Goal: Task Accomplishment & Management: Use online tool/utility

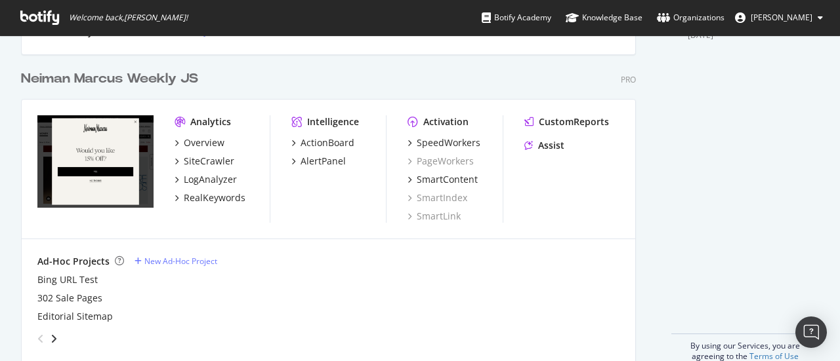
scroll to position [561, 0]
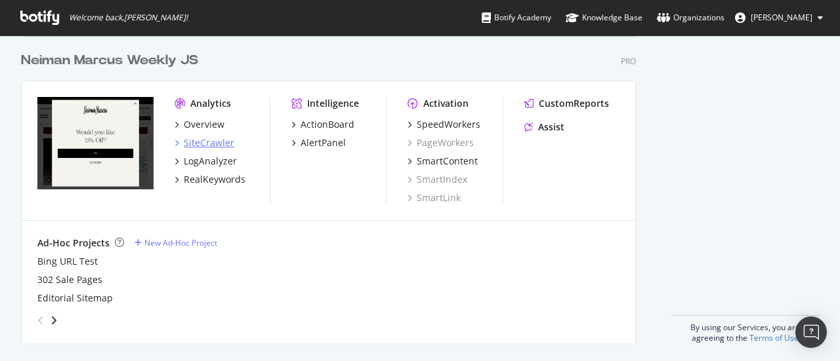
click at [208, 144] on div "SiteCrawler" at bounding box center [209, 142] width 51 height 13
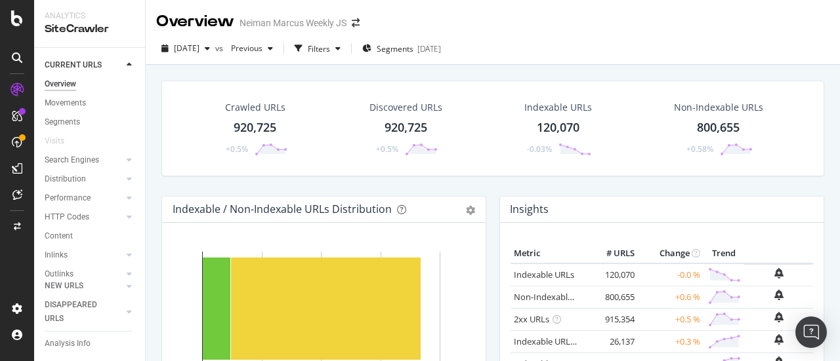
click at [243, 129] on div "920,725" at bounding box center [255, 127] width 43 height 17
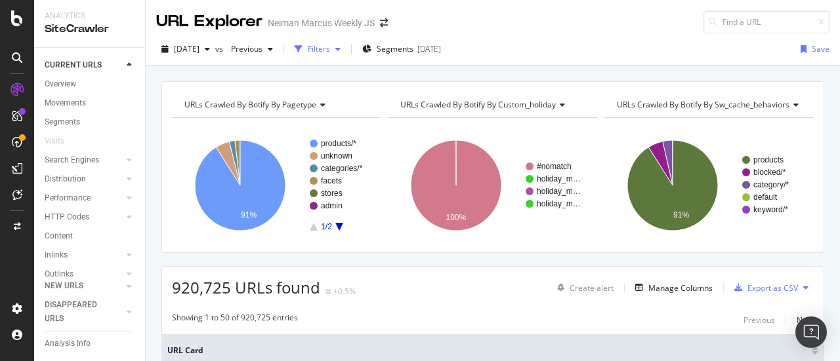
click at [346, 54] on div "Filters" at bounding box center [317, 49] width 56 height 20
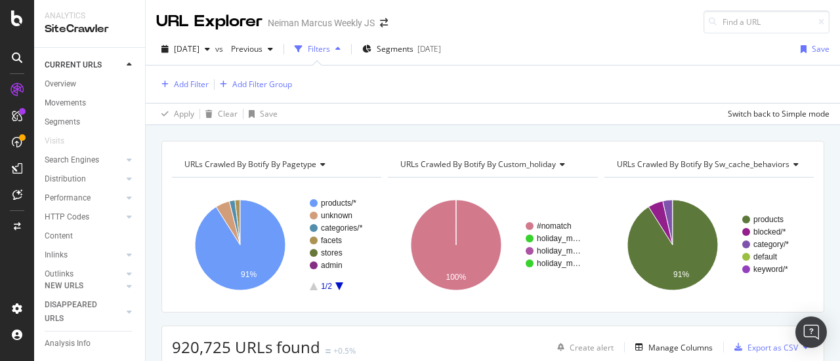
click at [340, 49] on icon "button" at bounding box center [337, 49] width 5 height 8
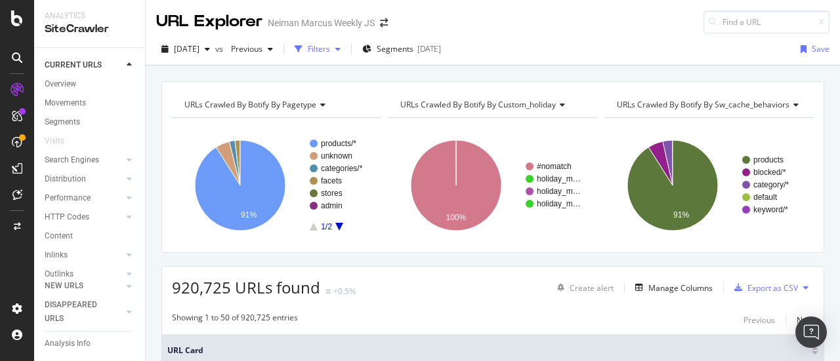
click at [340, 49] on icon "button" at bounding box center [337, 49] width 5 height 8
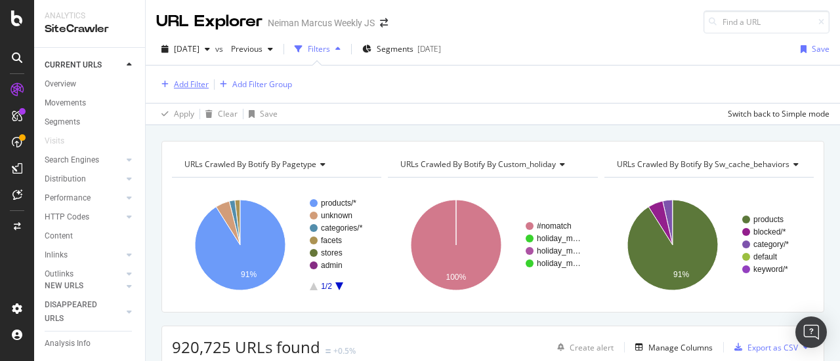
click at [194, 79] on div "Add Filter" at bounding box center [191, 84] width 35 height 11
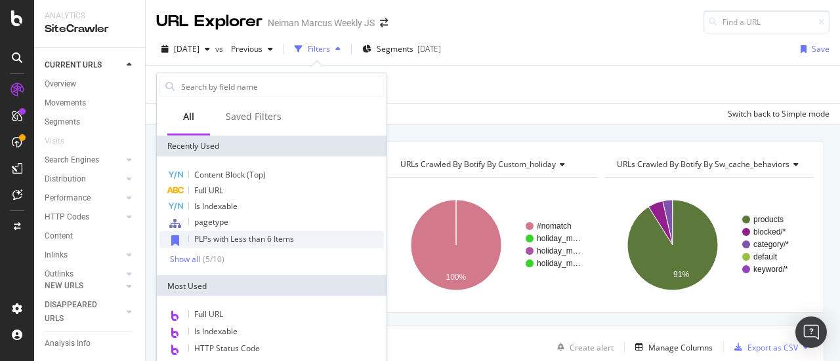
click at [269, 241] on span "PLPs with Less than 6 Items" at bounding box center [244, 239] width 100 height 11
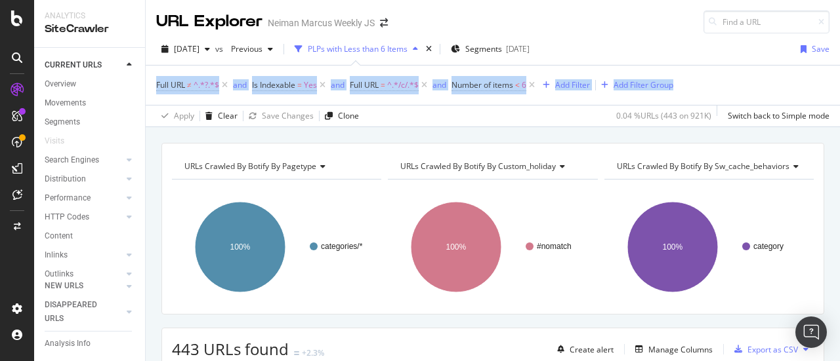
drag, startPoint x: 828, startPoint y: 35, endPoint x: 839, endPoint y: 99, distance: 65.1
click at [839, 99] on div "URL Explorer Neiman Marcus Weekly JS [DATE] vs Previous PLPs with Less than 6 I…" at bounding box center [493, 180] width 694 height 361
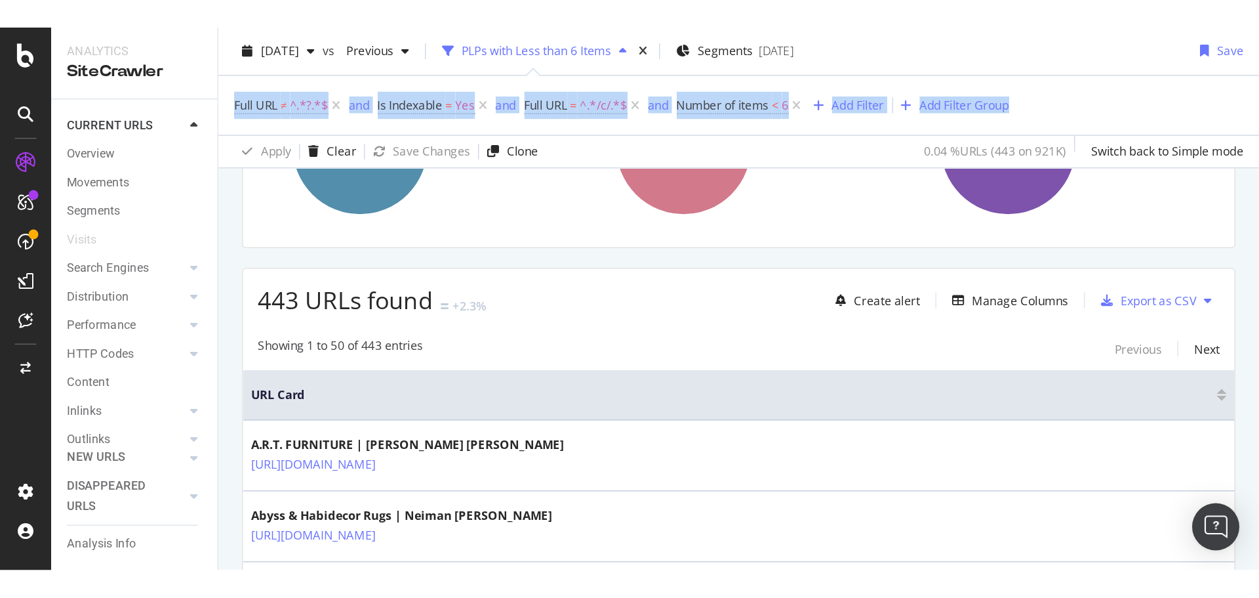
scroll to position [153, 0]
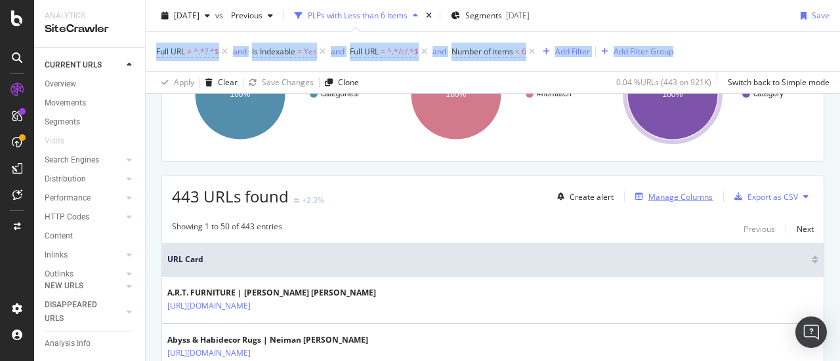
click at [653, 199] on div "Manage Columns" at bounding box center [680, 197] width 64 height 11
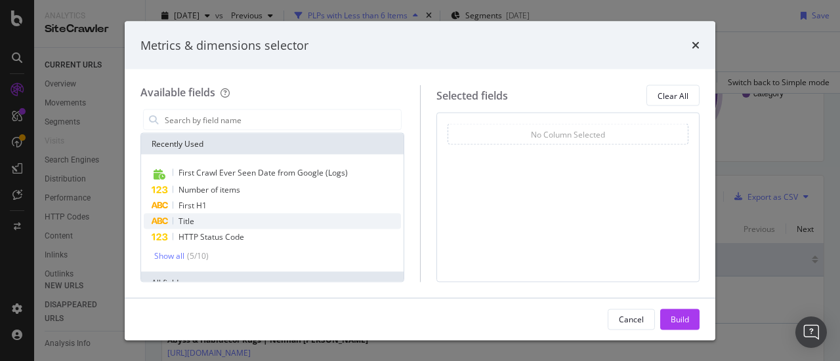
click at [190, 217] on span "Title" at bounding box center [186, 221] width 16 height 11
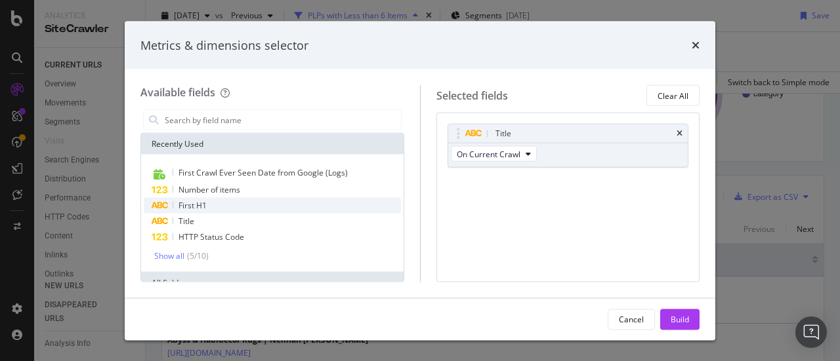
click at [187, 205] on span "First H1" at bounding box center [192, 205] width 28 height 11
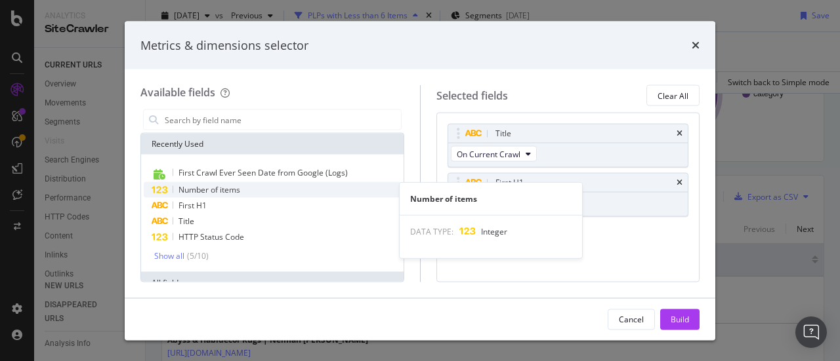
click at [203, 189] on span "Number of items" at bounding box center [209, 189] width 62 height 11
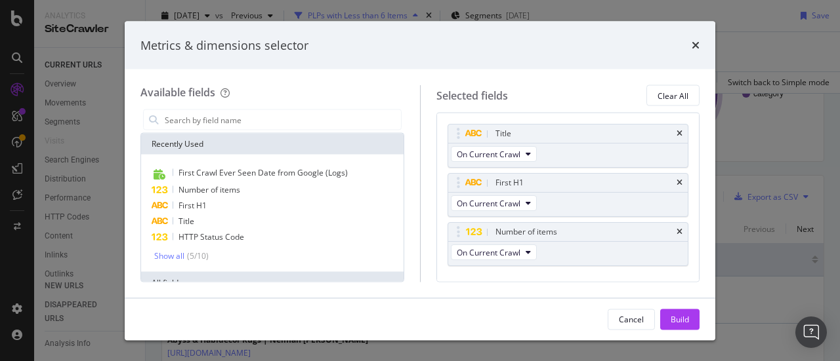
click at [699, 317] on div "Cancel Build" at bounding box center [420, 319] width 590 height 42
click at [677, 314] on div "Build" at bounding box center [679, 319] width 18 height 11
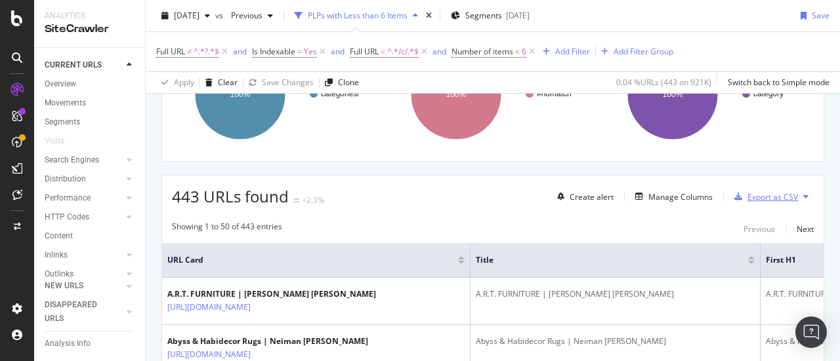
click at [759, 201] on div "Export as CSV" at bounding box center [772, 197] width 51 height 11
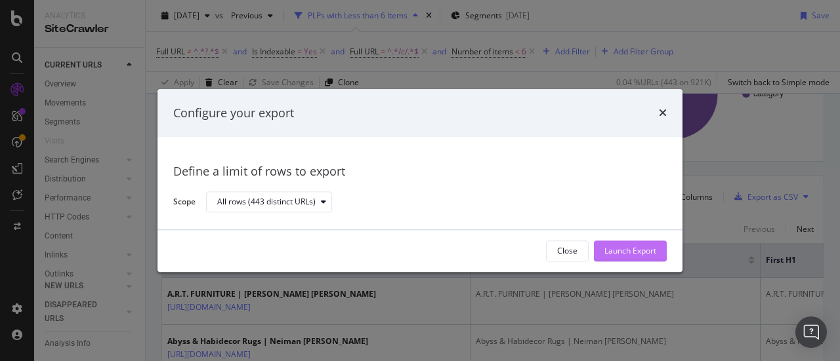
click at [627, 255] on div "Launch Export" at bounding box center [630, 251] width 52 height 11
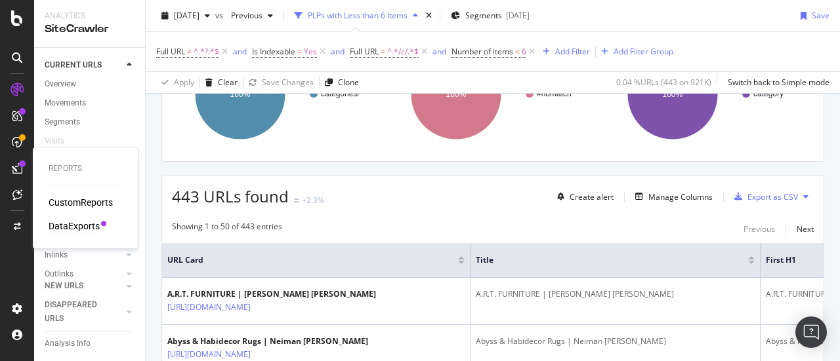
click at [76, 220] on div "DataExports" at bounding box center [74, 226] width 51 height 13
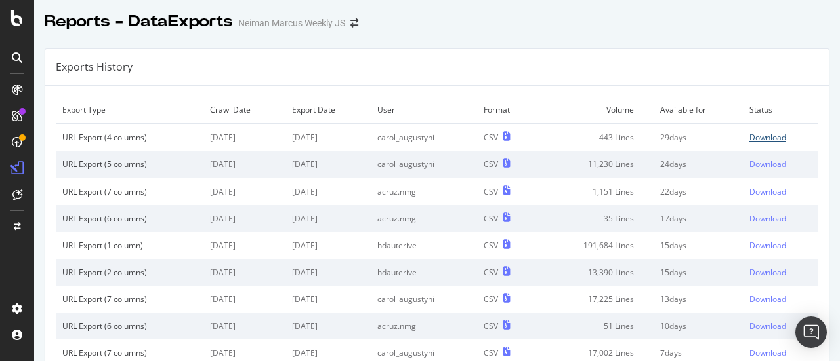
click at [749, 136] on div "Download" at bounding box center [767, 137] width 37 height 11
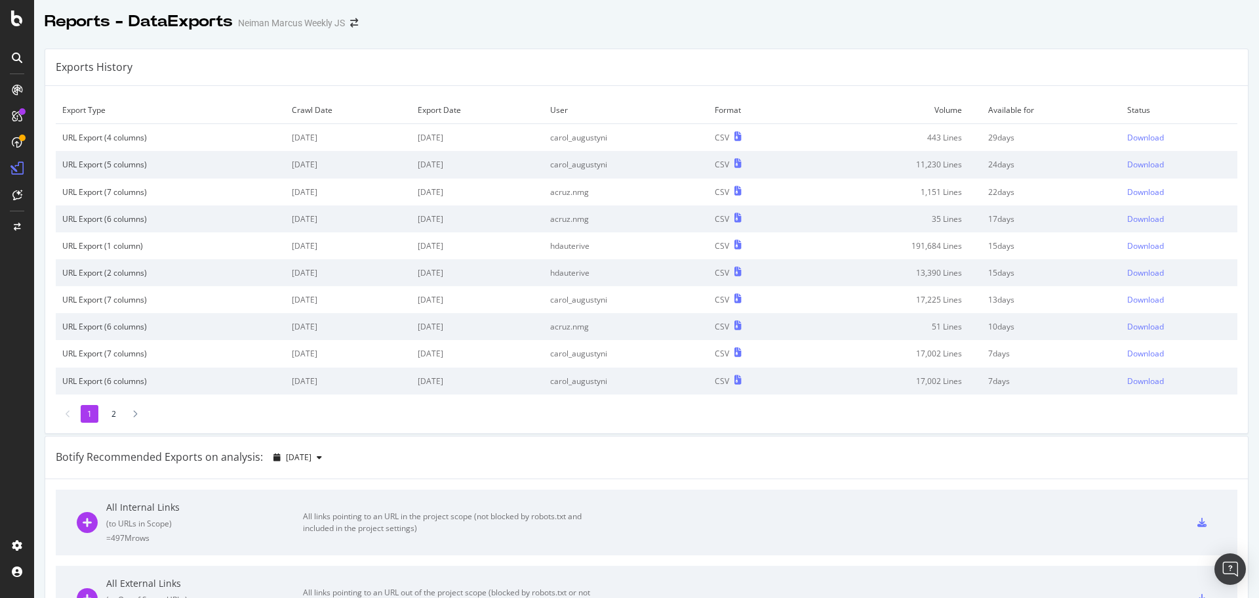
click at [839, 361] on div "Botify Recommended Exports on analysis: [DATE]" at bounding box center [646, 457] width 1203 height 43
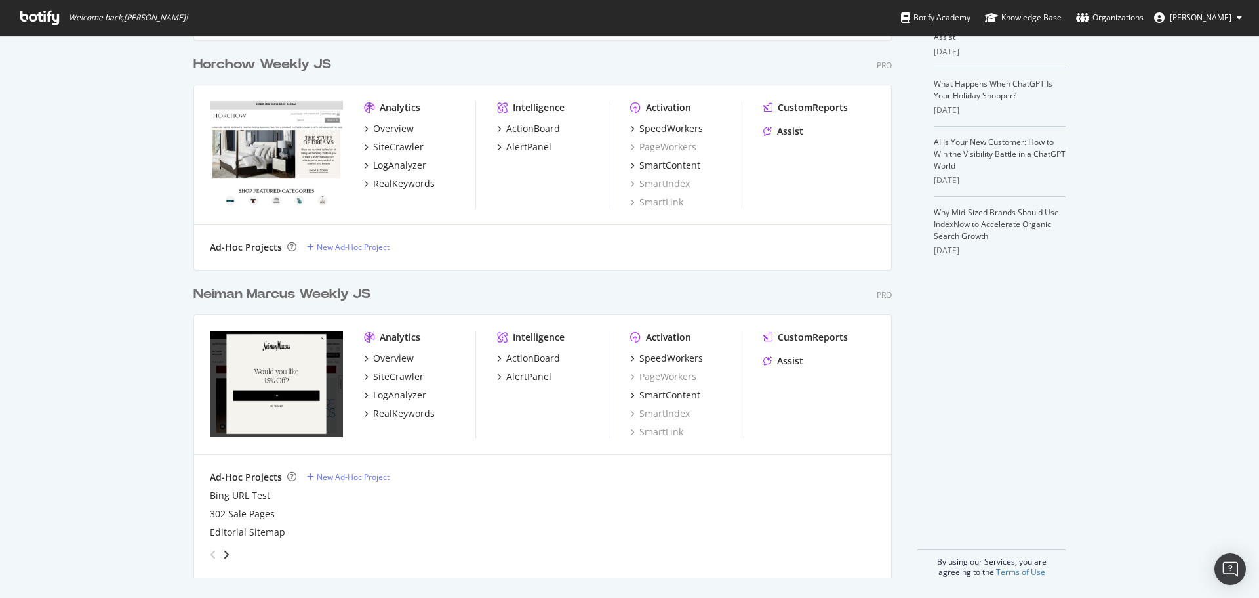
scroll to position [329, 0]
click at [402, 374] on div "SiteCrawler" at bounding box center [398, 375] width 51 height 13
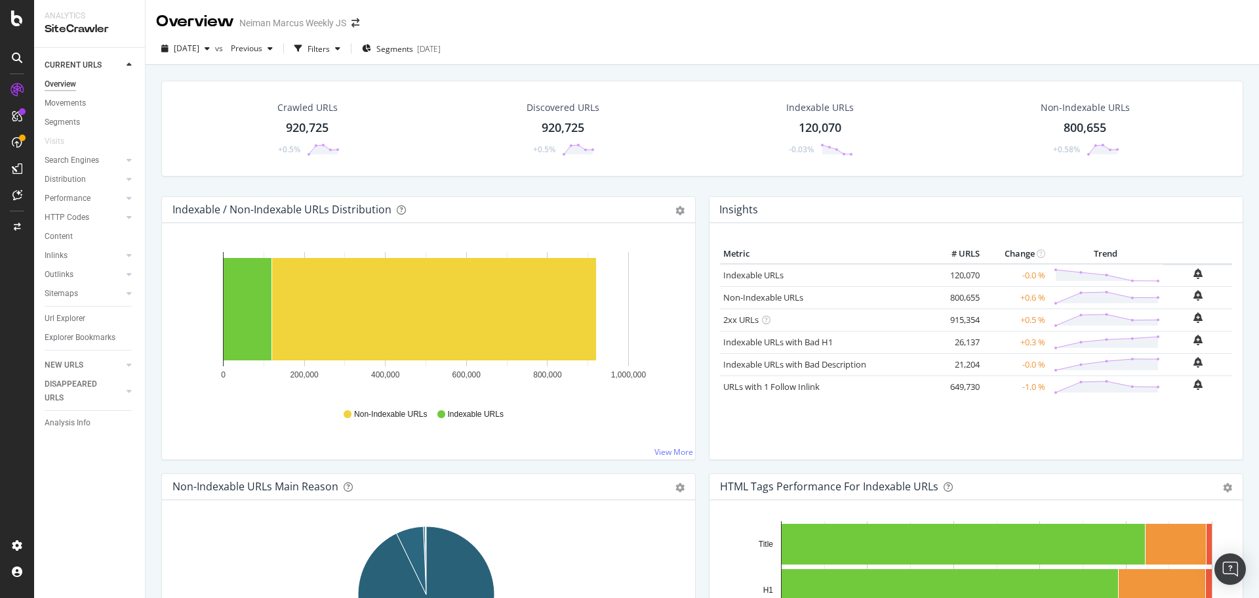
click at [292, 138] on div "Crawled URLs 920,725 +0.5%" at bounding box center [307, 128] width 91 height 68
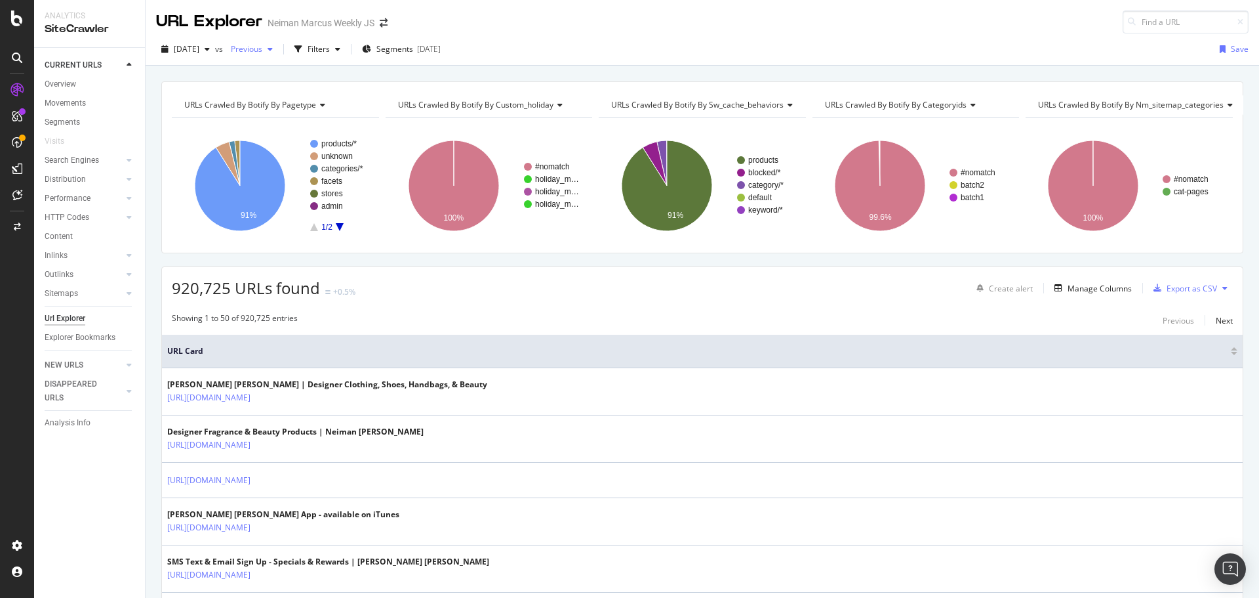
click at [278, 51] on div "button" at bounding box center [270, 49] width 16 height 8
click at [262, 43] on span "Previous" at bounding box center [244, 48] width 37 height 11
click at [335, 42] on div "Filters" at bounding box center [317, 49] width 56 height 20
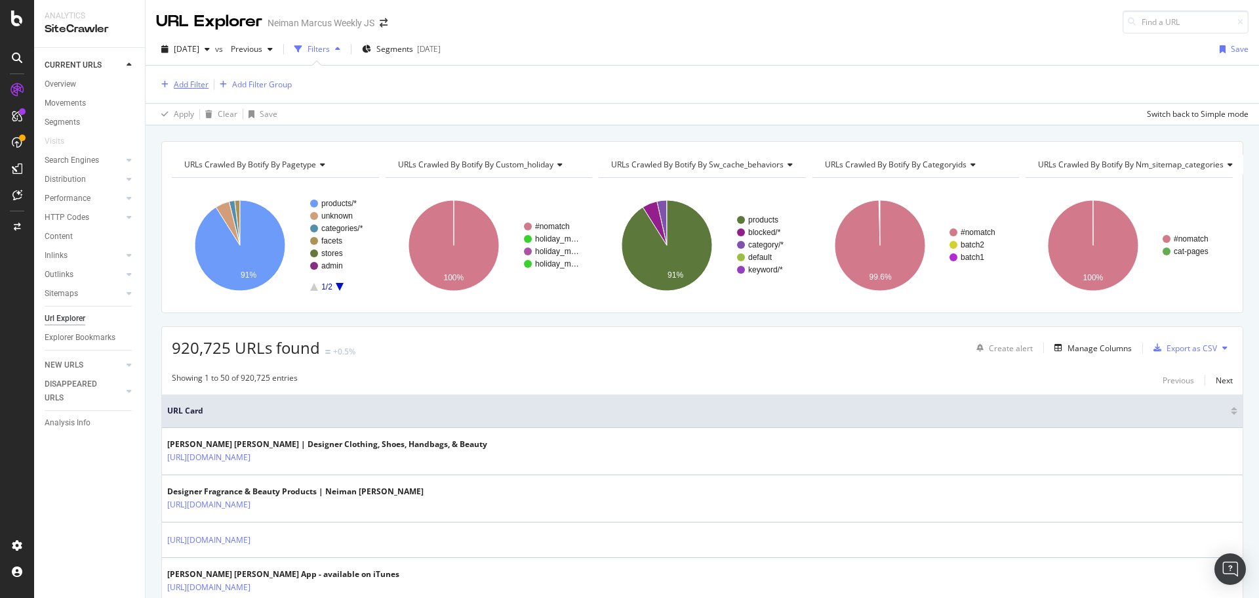
click at [182, 79] on div "Add Filter" at bounding box center [191, 84] width 35 height 11
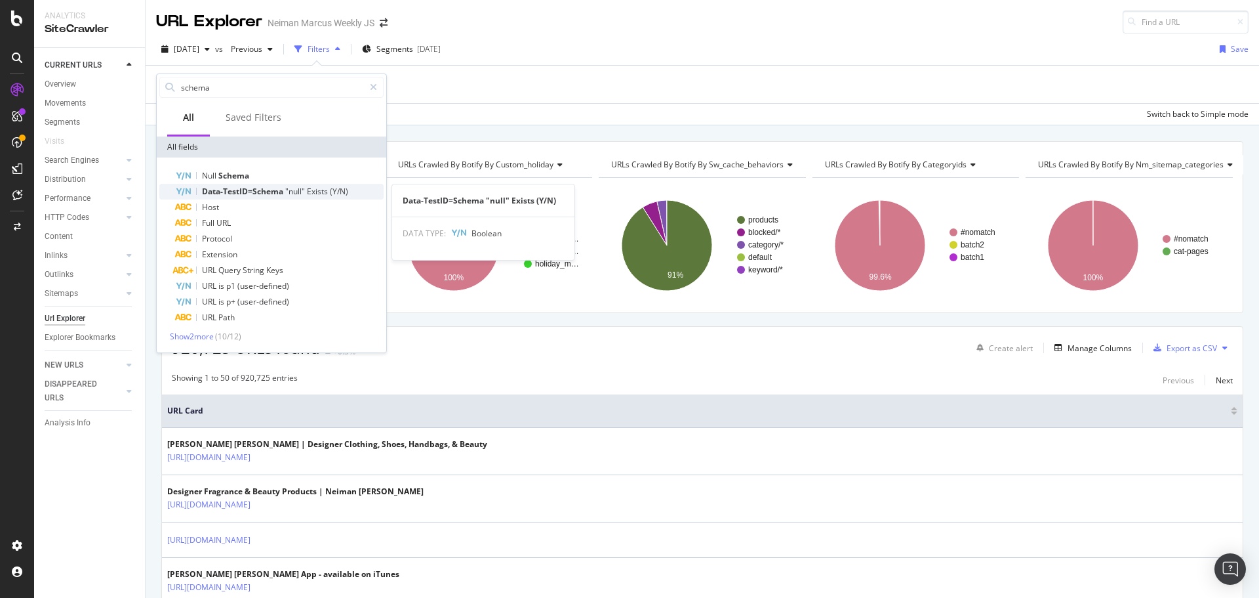
type input "schema"
click at [262, 190] on span "Data-TestID=Schema" at bounding box center [243, 191] width 83 height 11
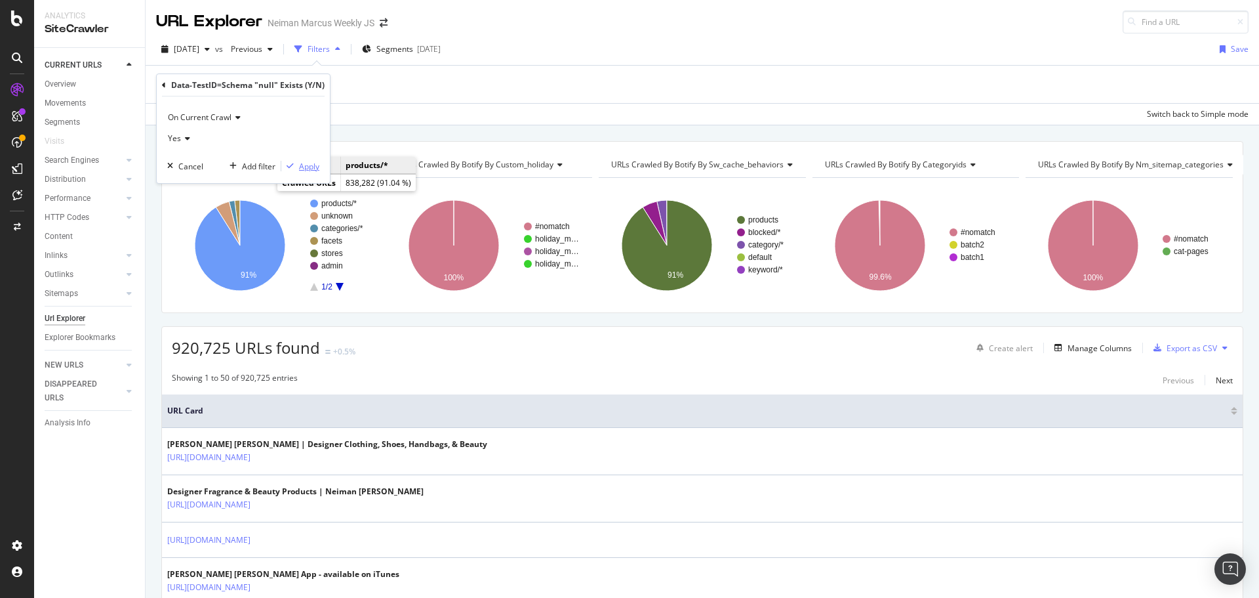
click at [302, 169] on div "Apply" at bounding box center [309, 166] width 20 height 11
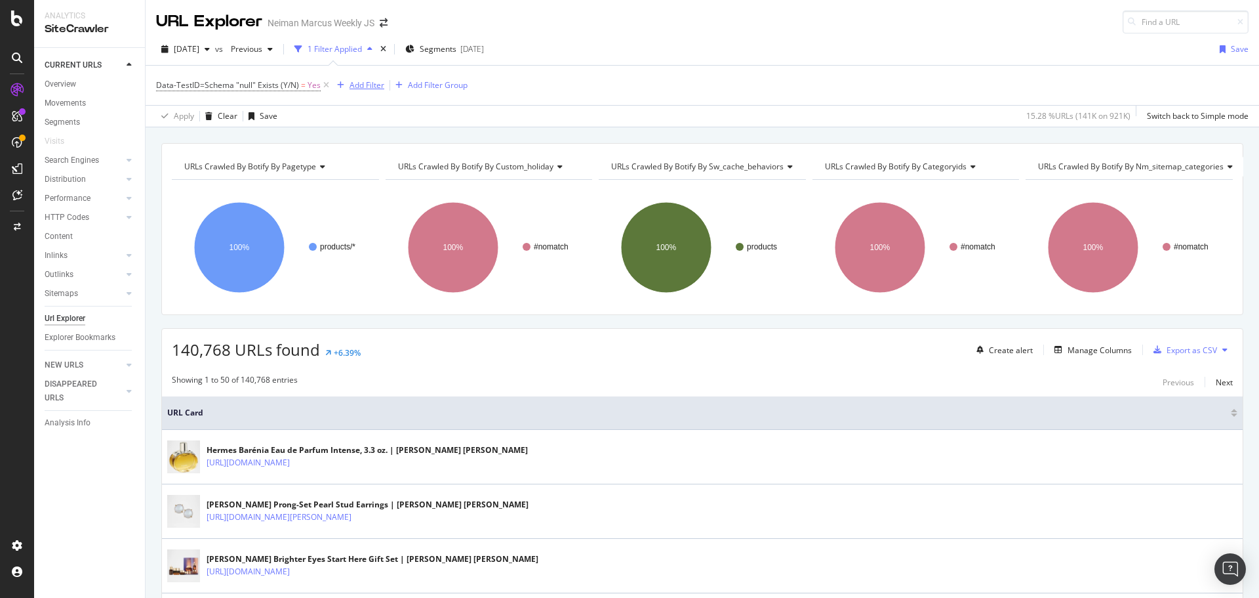
click at [357, 85] on div "Add Filter" at bounding box center [367, 84] width 35 height 11
click at [588, 113] on div "Apply Clear Save 15.28 % URLs ( 141K on 921K ) Switch back to Simple mode" at bounding box center [703, 116] width 1114 height 22
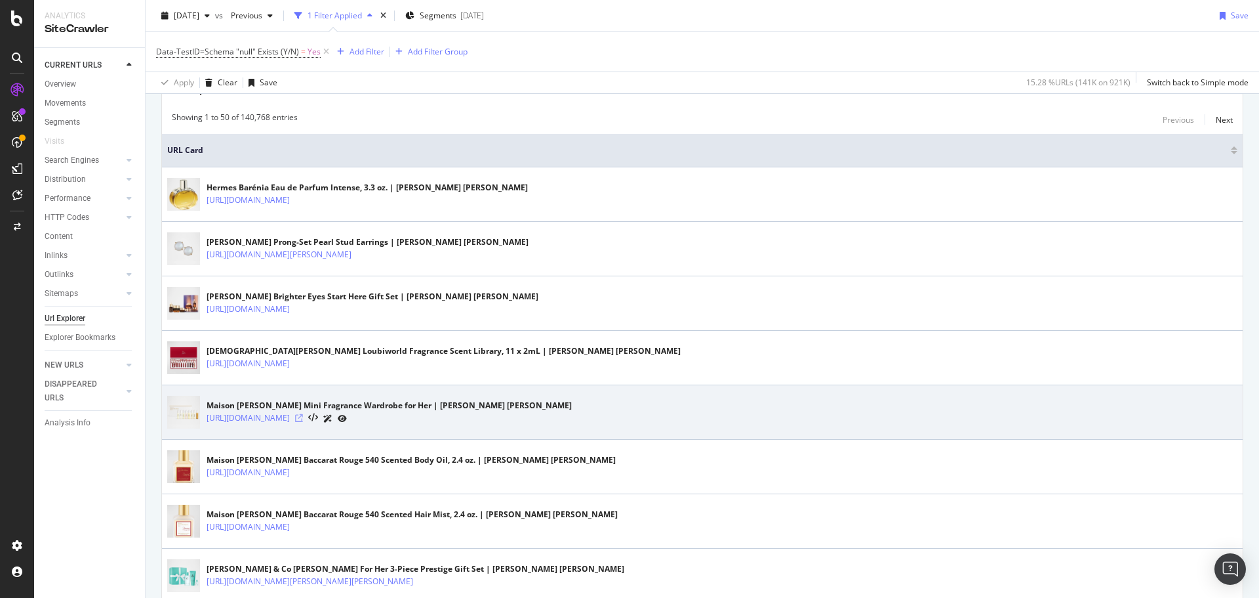
click at [303, 420] on icon at bounding box center [299, 418] width 8 height 8
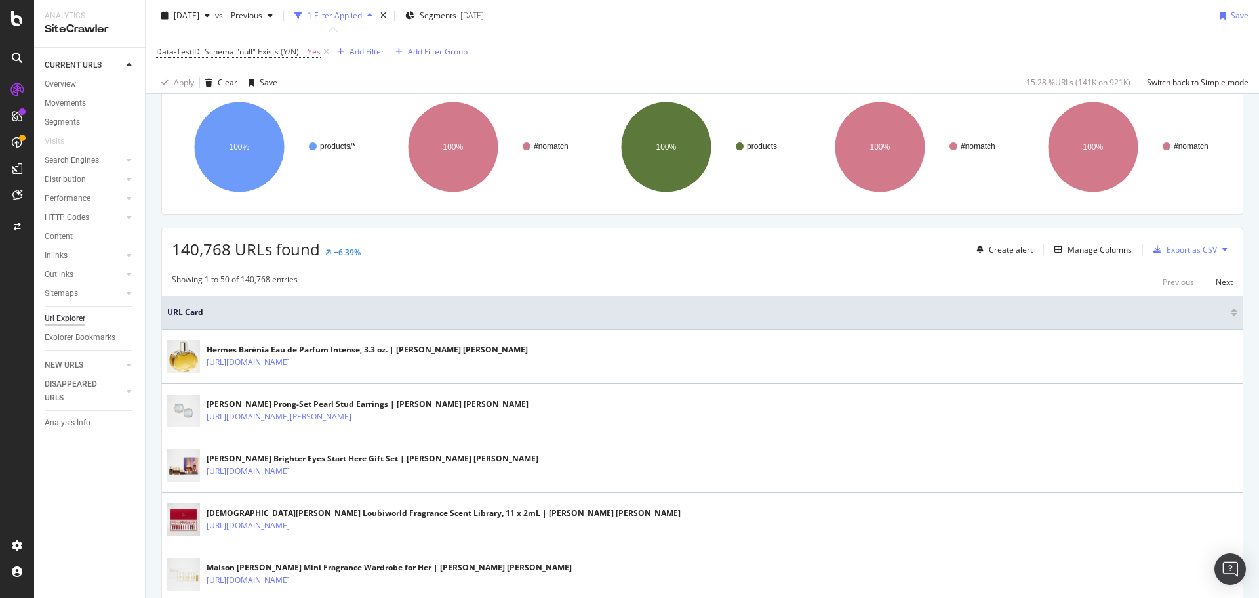
scroll to position [131, 0]
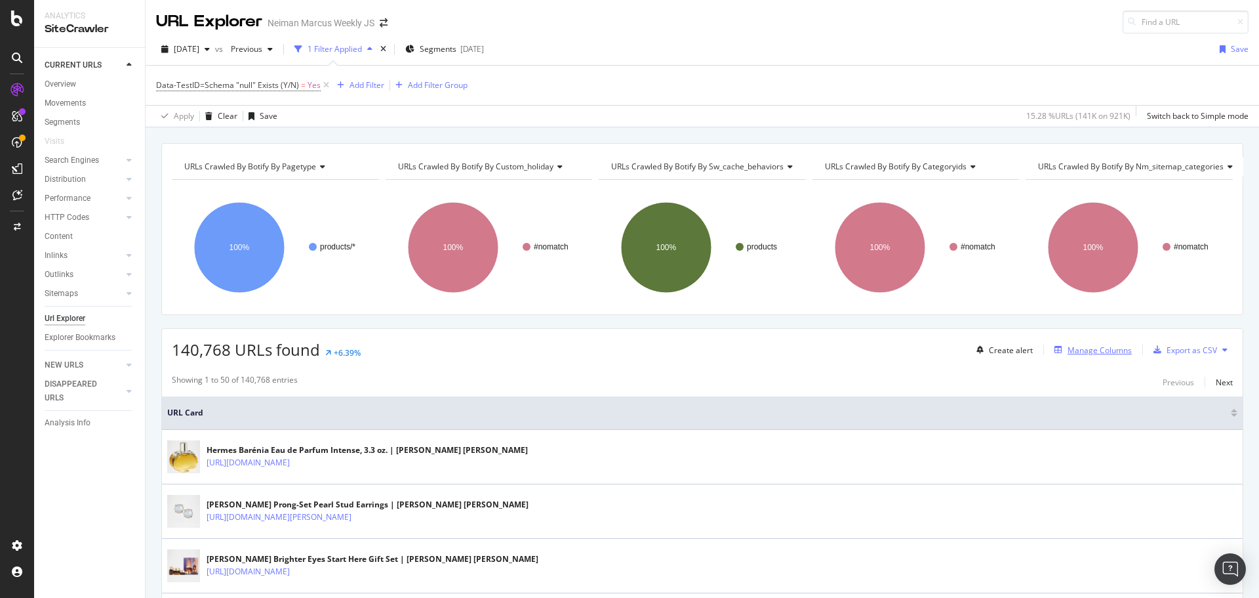
click at [1068, 347] on div "Manage Columns" at bounding box center [1100, 349] width 64 height 11
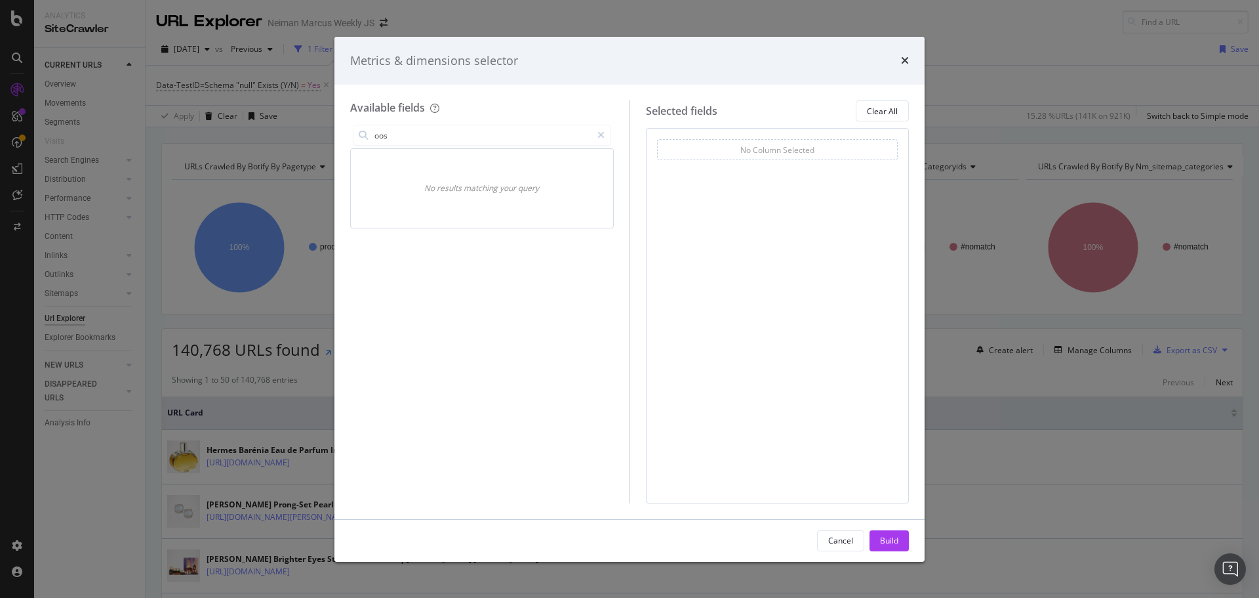
drag, startPoint x: 403, startPoint y: 136, endPoint x: 310, endPoint y: 136, distance: 93.1
click at [310, 136] on div "Metrics & dimensions selector Available fields oos No results matching your que…" at bounding box center [629, 299] width 1259 height 598
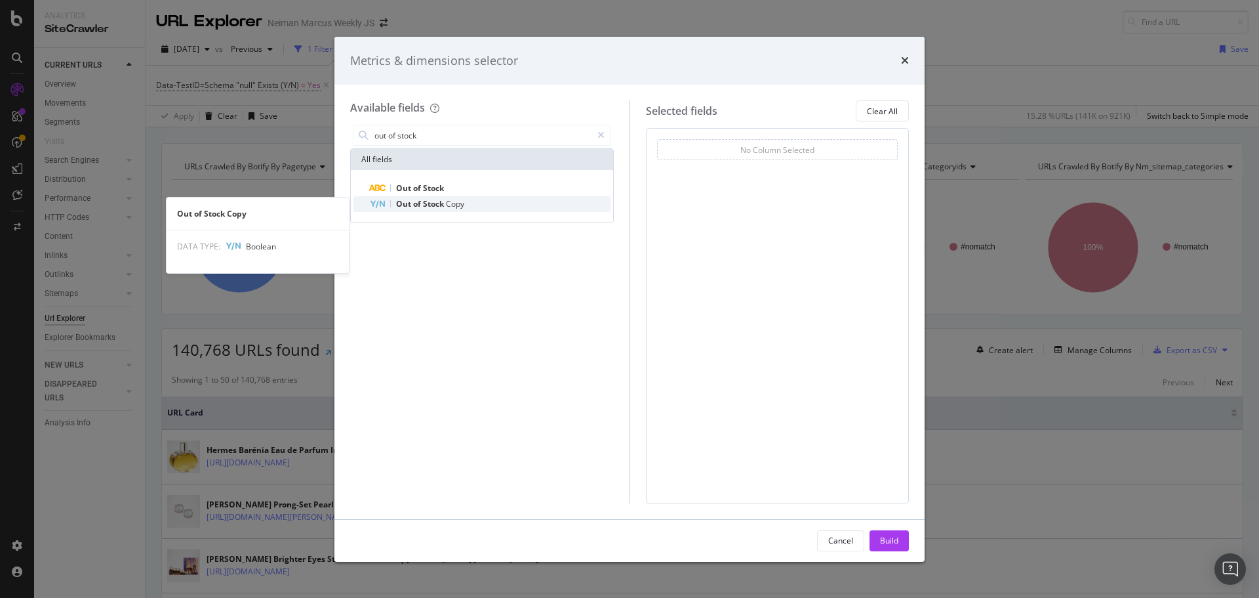
type input "out of stock"
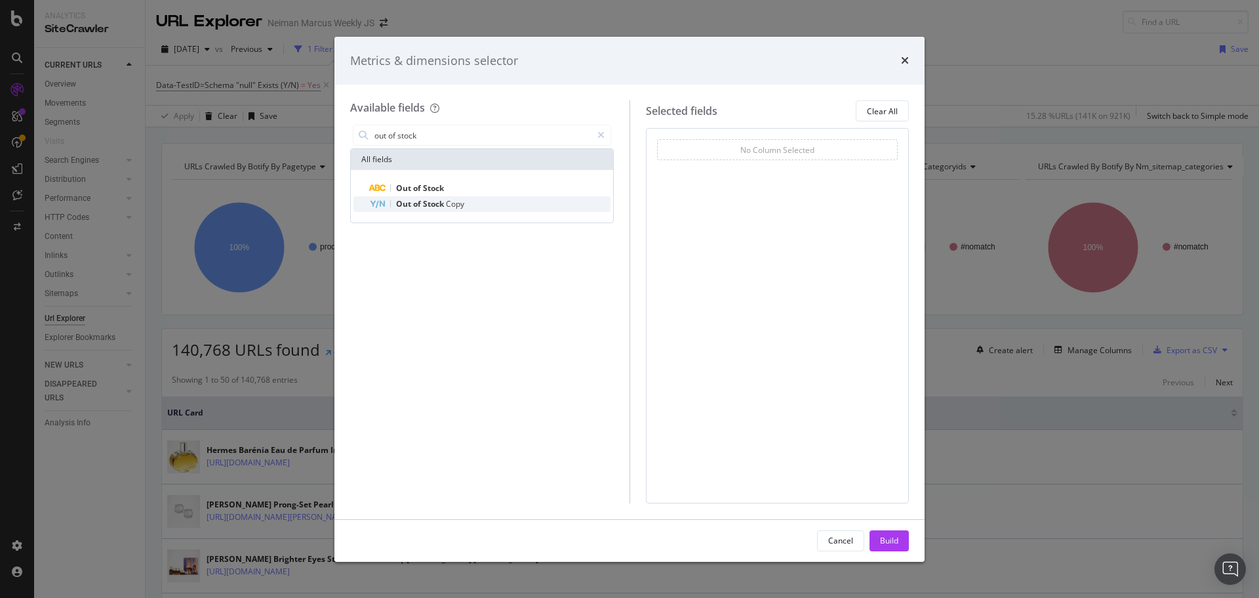
click at [450, 202] on span "Copy" at bounding box center [455, 203] width 18 height 11
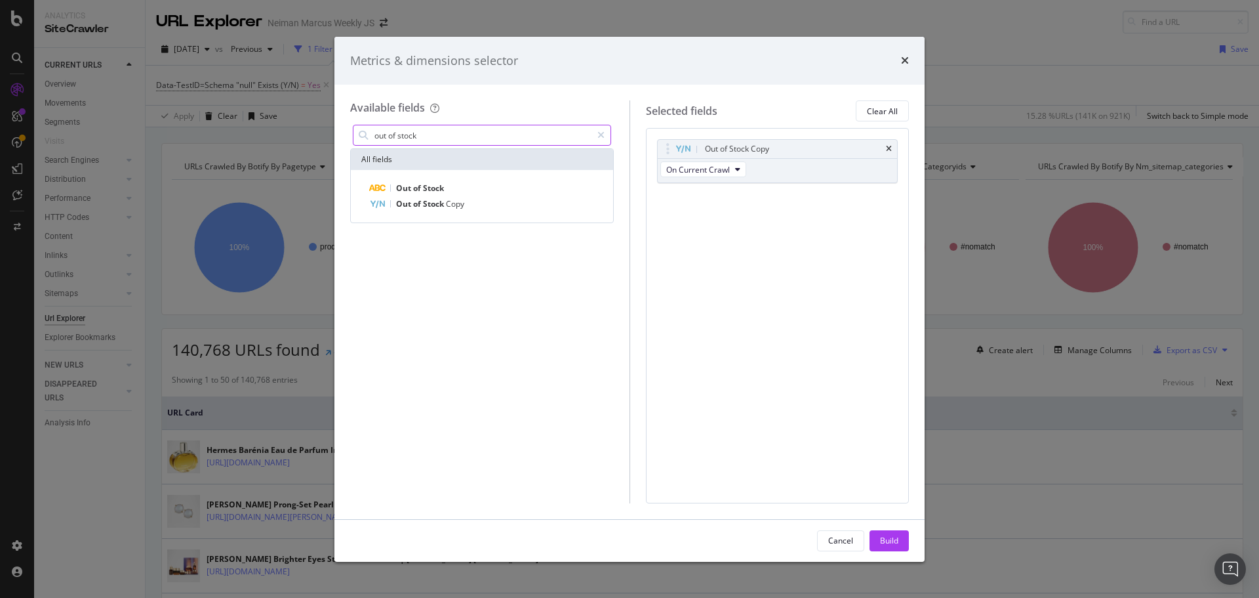
click at [424, 135] on input "out of stock" at bounding box center [482, 135] width 218 height 20
type input "p"
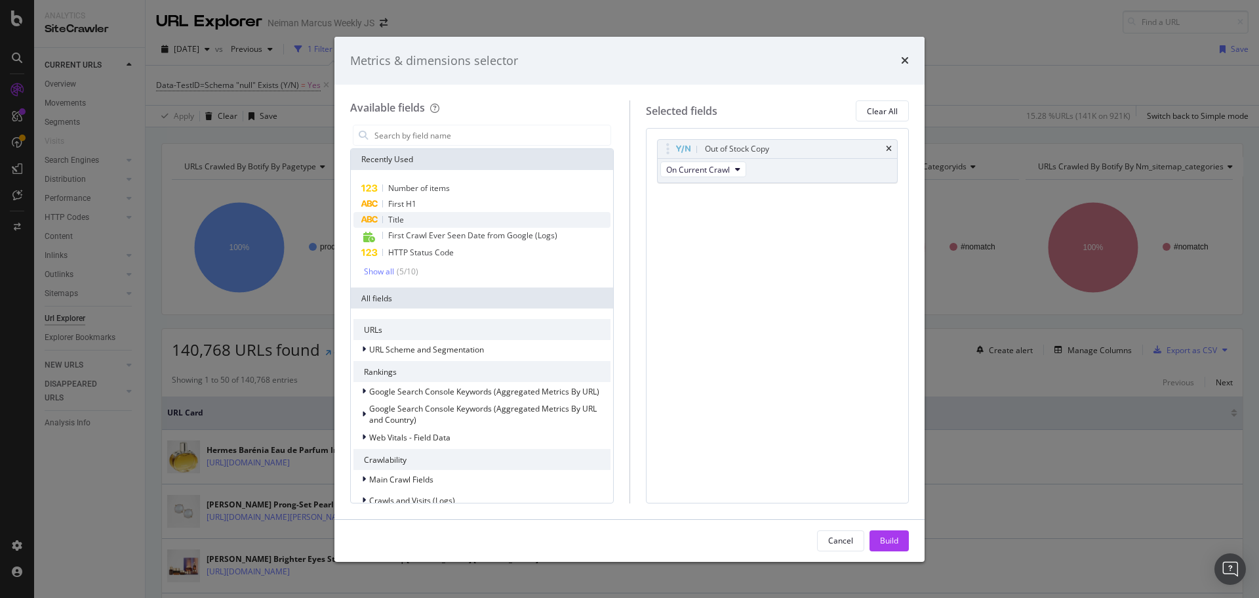
click at [401, 218] on span "Title" at bounding box center [396, 219] width 16 height 11
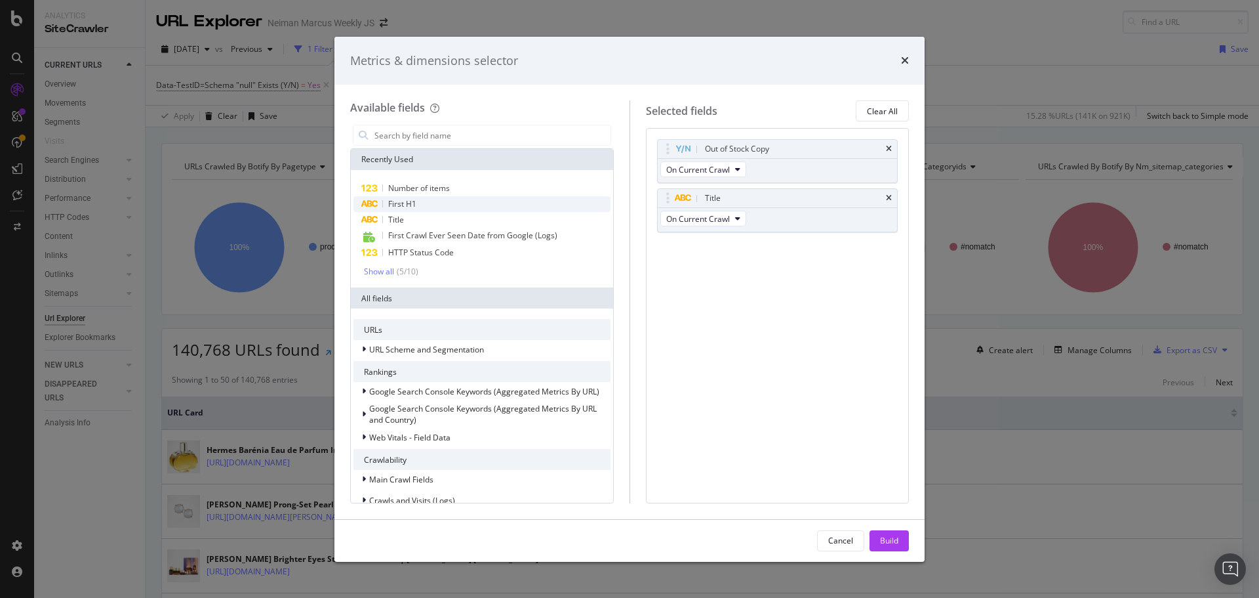
click at [401, 205] on span "First H1" at bounding box center [402, 203] width 28 height 11
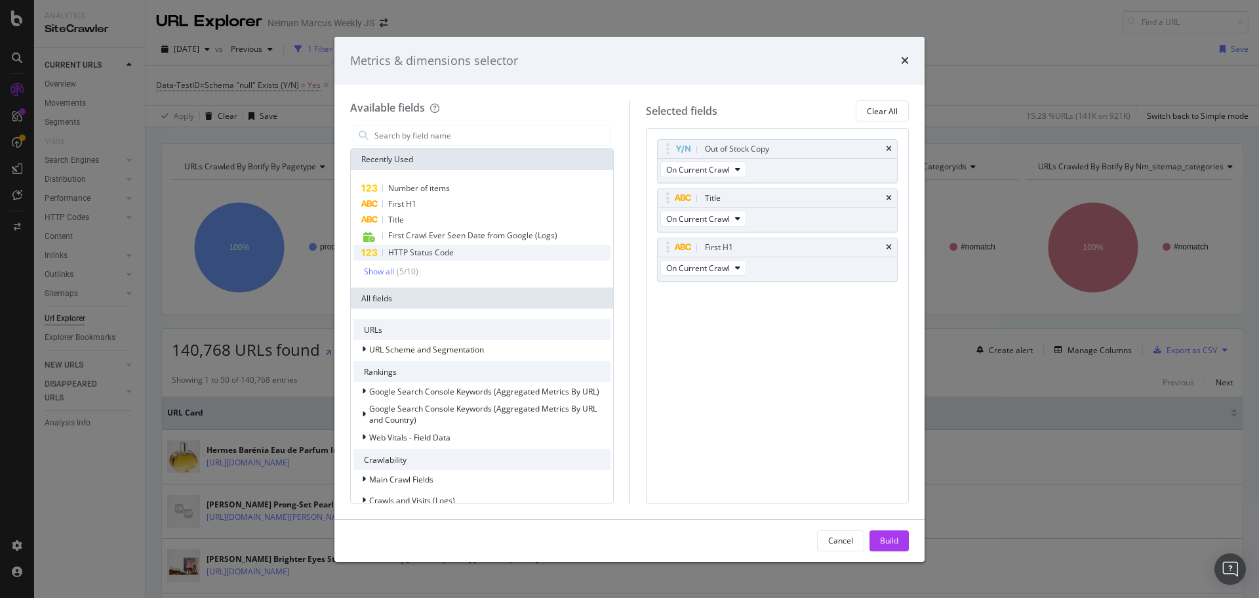
click at [425, 249] on span "HTTP Status Code" at bounding box center [421, 252] width 66 height 11
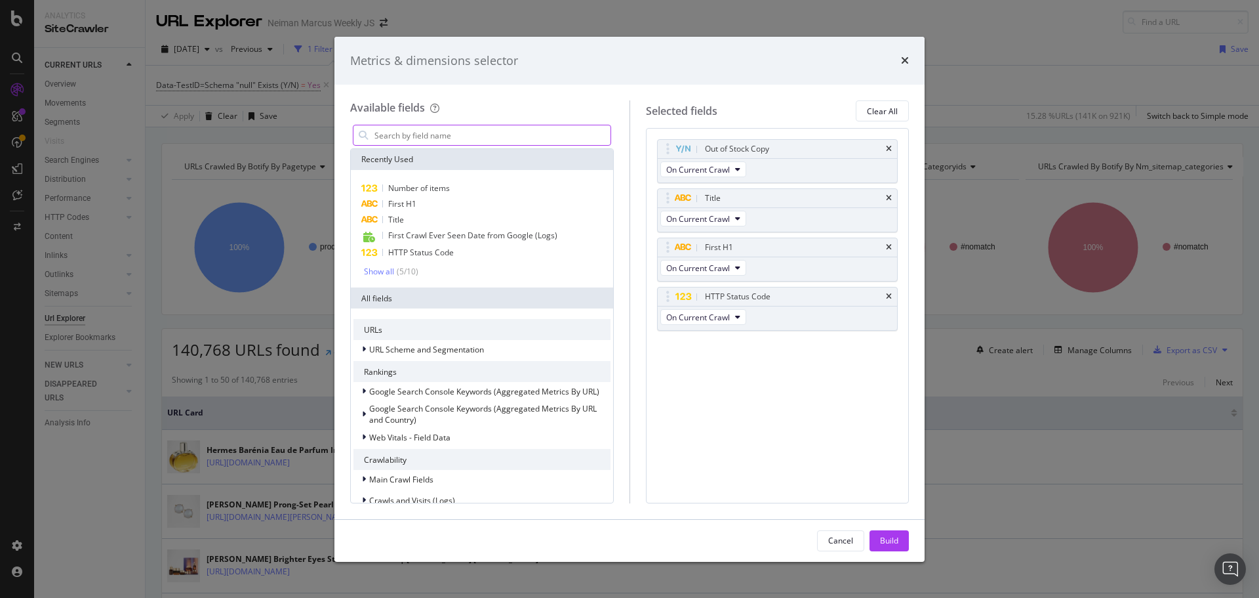
click at [420, 135] on input "modal" at bounding box center [491, 135] width 237 height 20
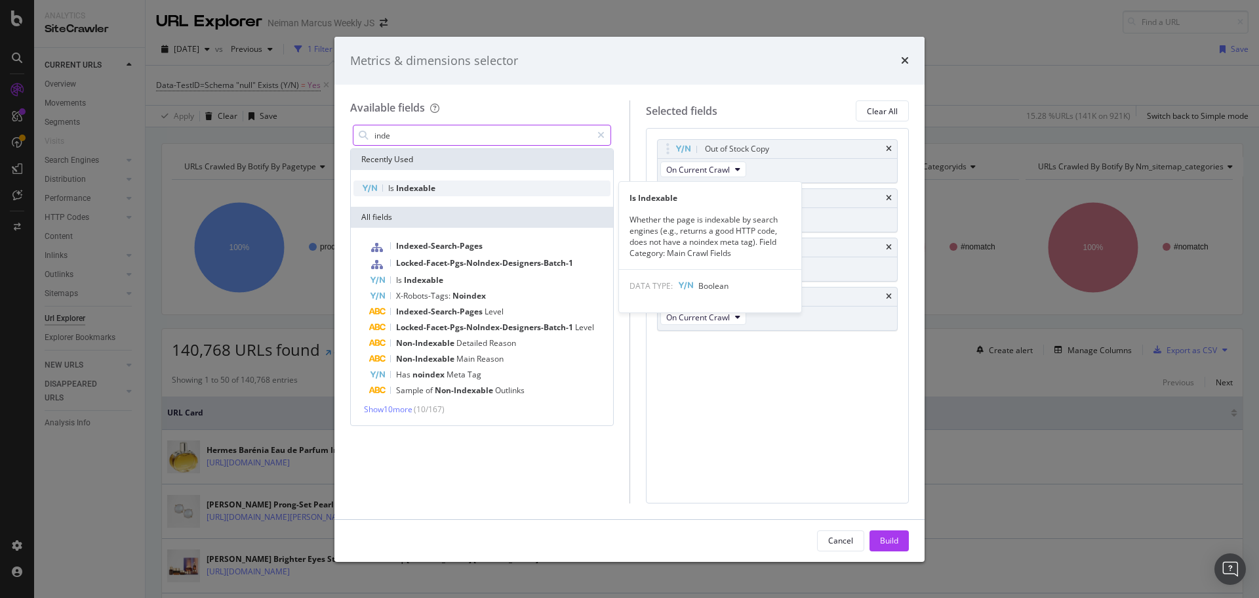
type input "inde"
click at [428, 190] on span "Indexable" at bounding box center [415, 187] width 39 height 11
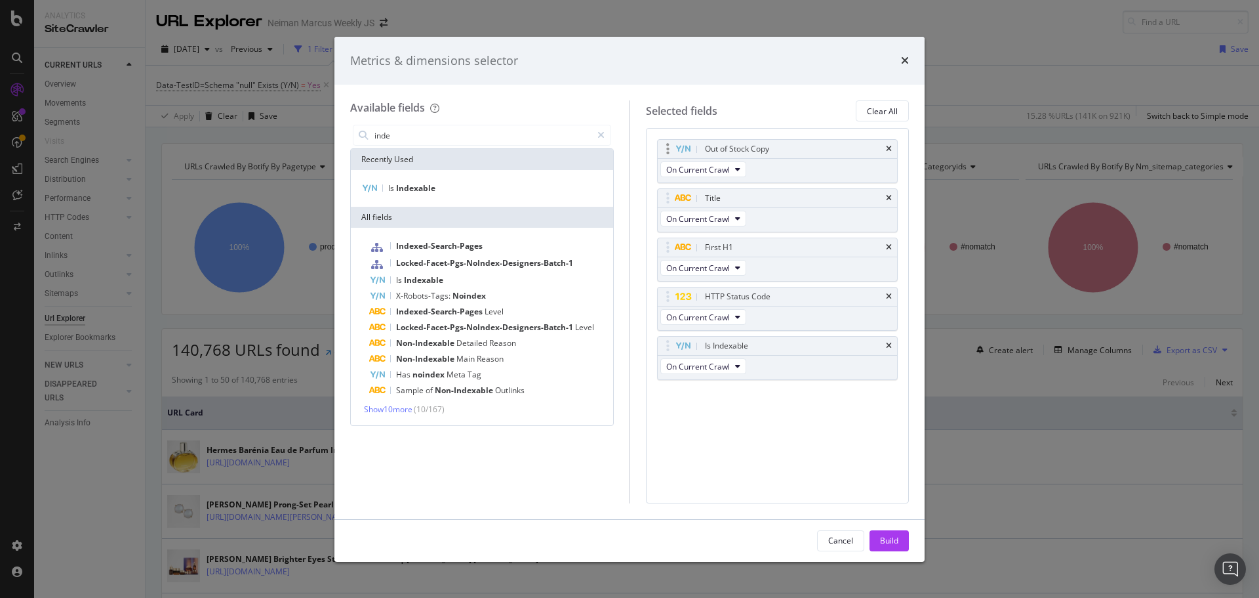
click at [771, 155] on div "Out of Stock Copy" at bounding box center [794, 148] width 182 height 13
click at [891, 546] on div "Build" at bounding box center [889, 541] width 18 height 20
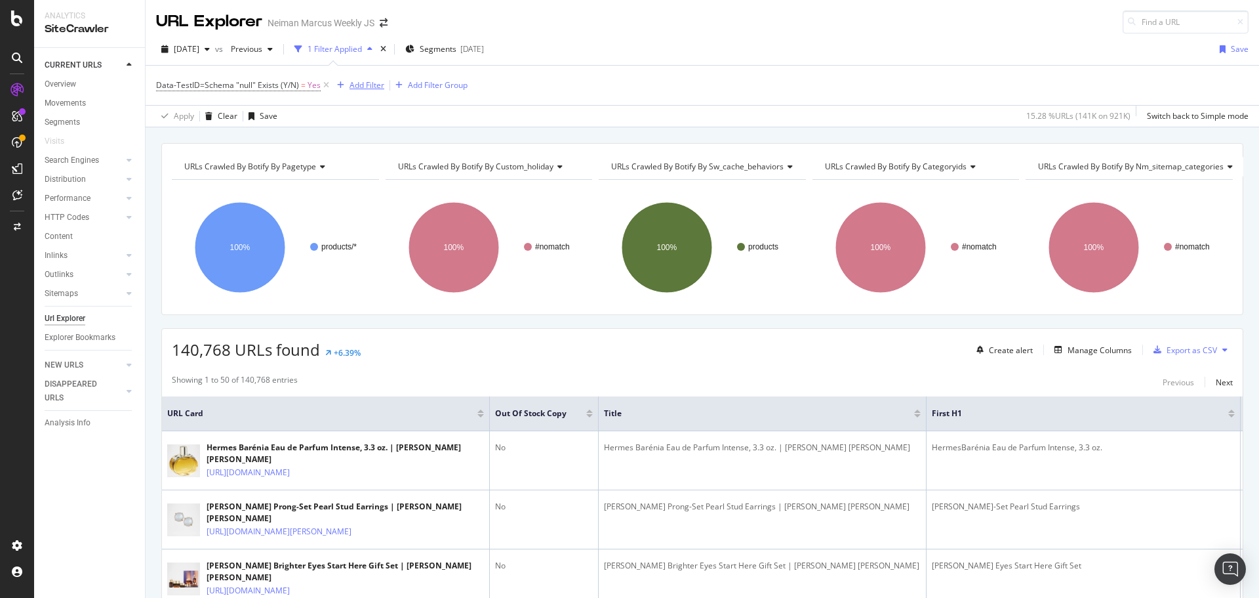
click at [350, 92] on button "Add Filter" at bounding box center [358, 85] width 52 height 16
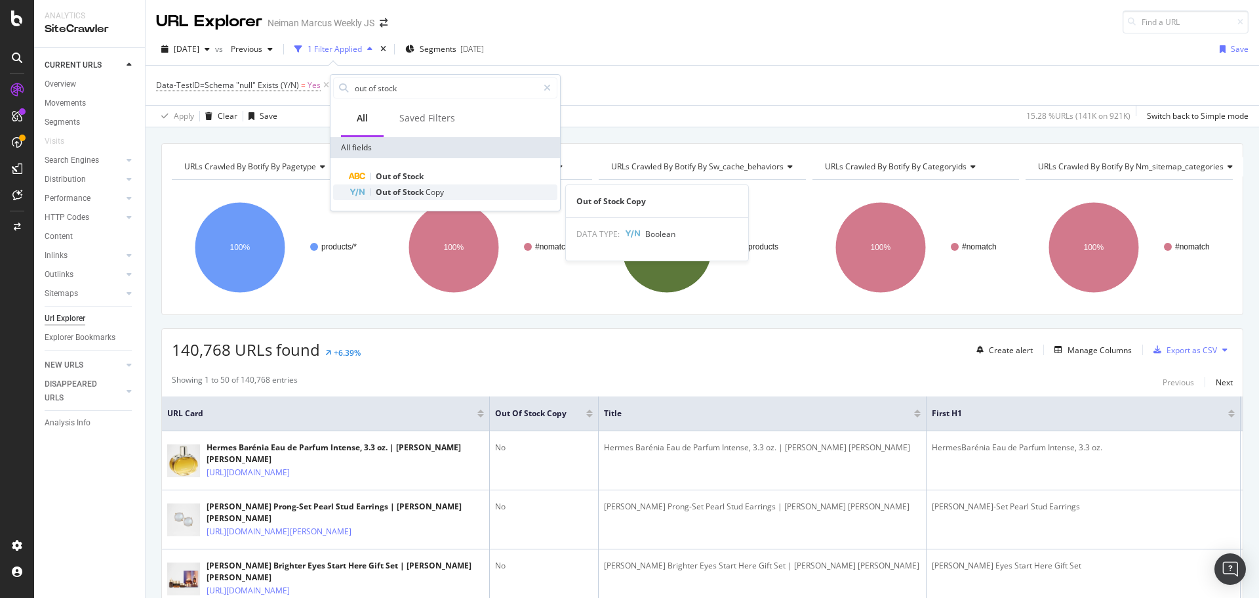
type input "out of stock"
click at [392, 194] on span "Out" at bounding box center [384, 191] width 17 height 11
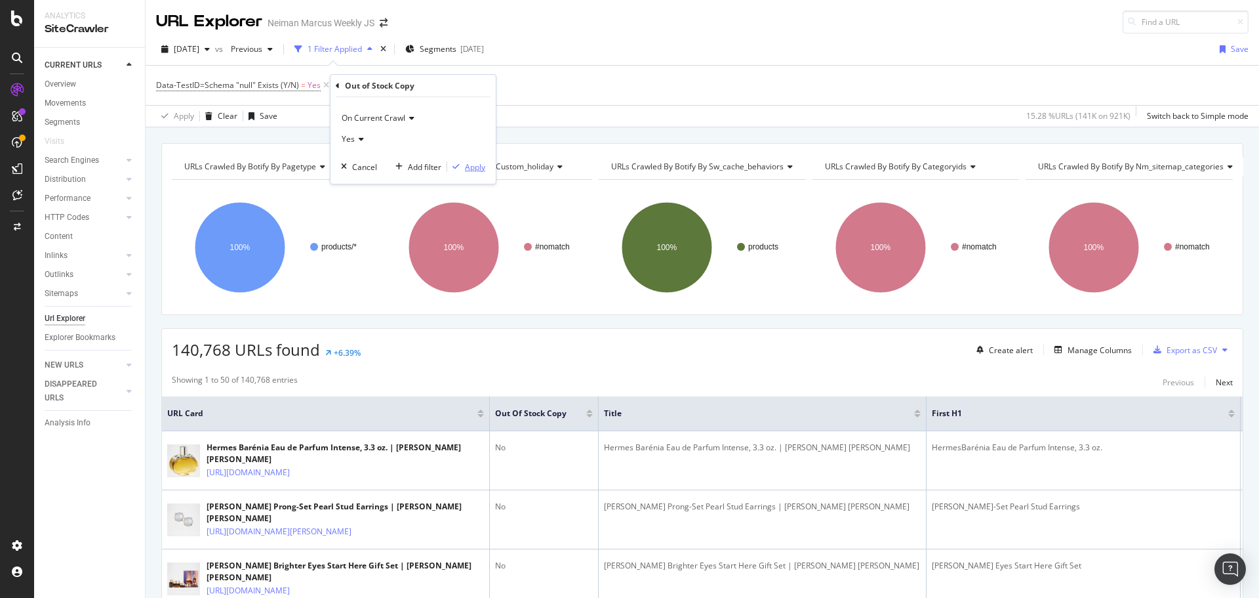
click at [474, 166] on div "Apply" at bounding box center [475, 166] width 20 height 11
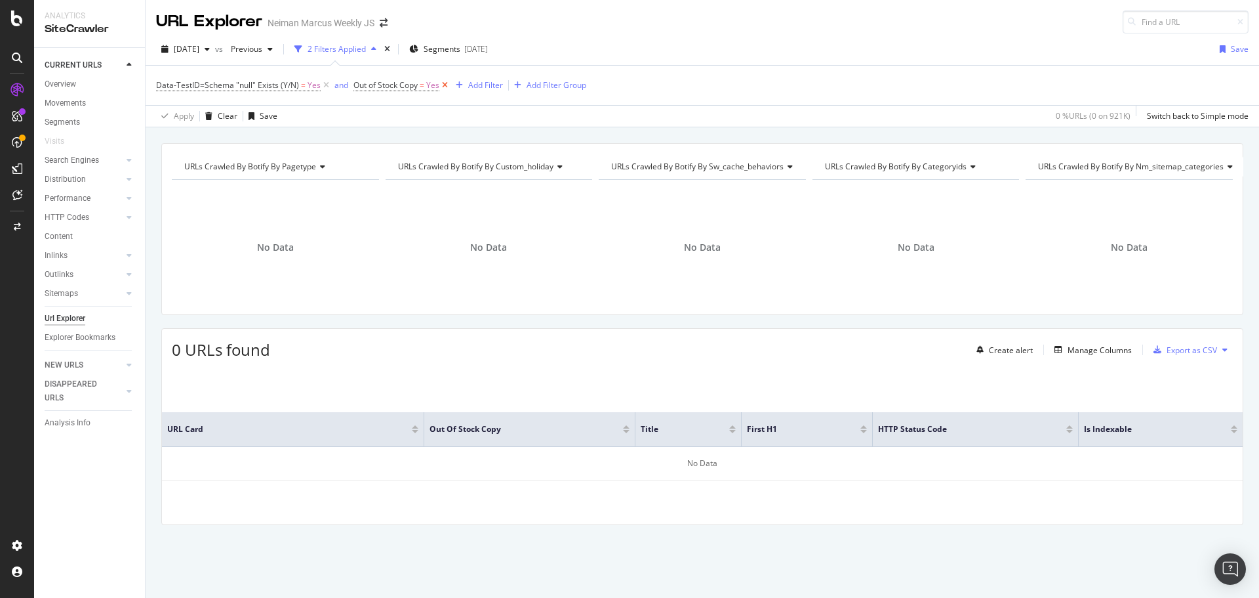
click at [442, 87] on icon at bounding box center [444, 85] width 11 height 13
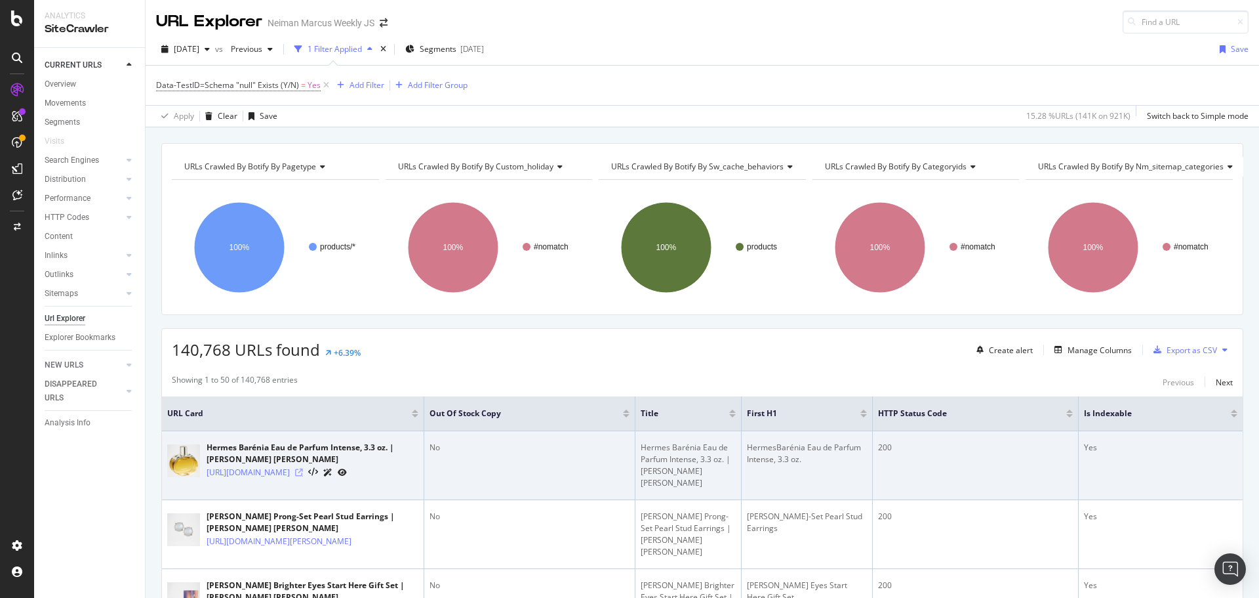
click at [303, 476] on icon at bounding box center [299, 472] width 8 height 8
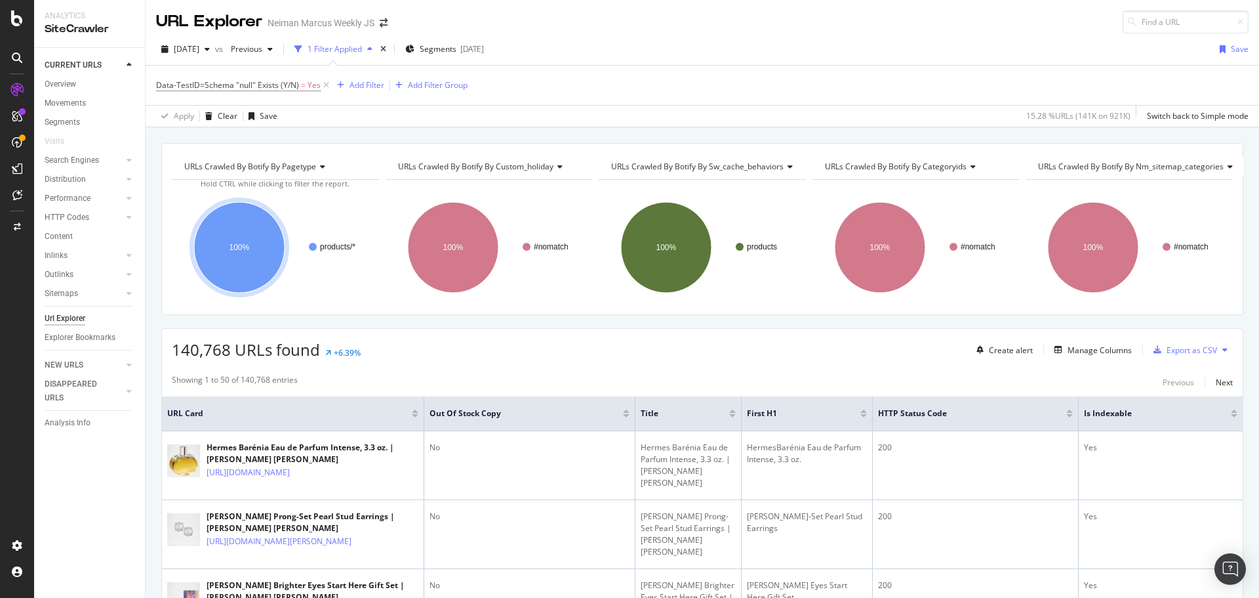
click at [359, 77] on div "Data-TestID=Schema "null" Exists (Y/N) = Yes Add Filter Add Filter Group" at bounding box center [312, 85] width 312 height 18
click at [362, 82] on div "Add Filter" at bounding box center [367, 84] width 35 height 11
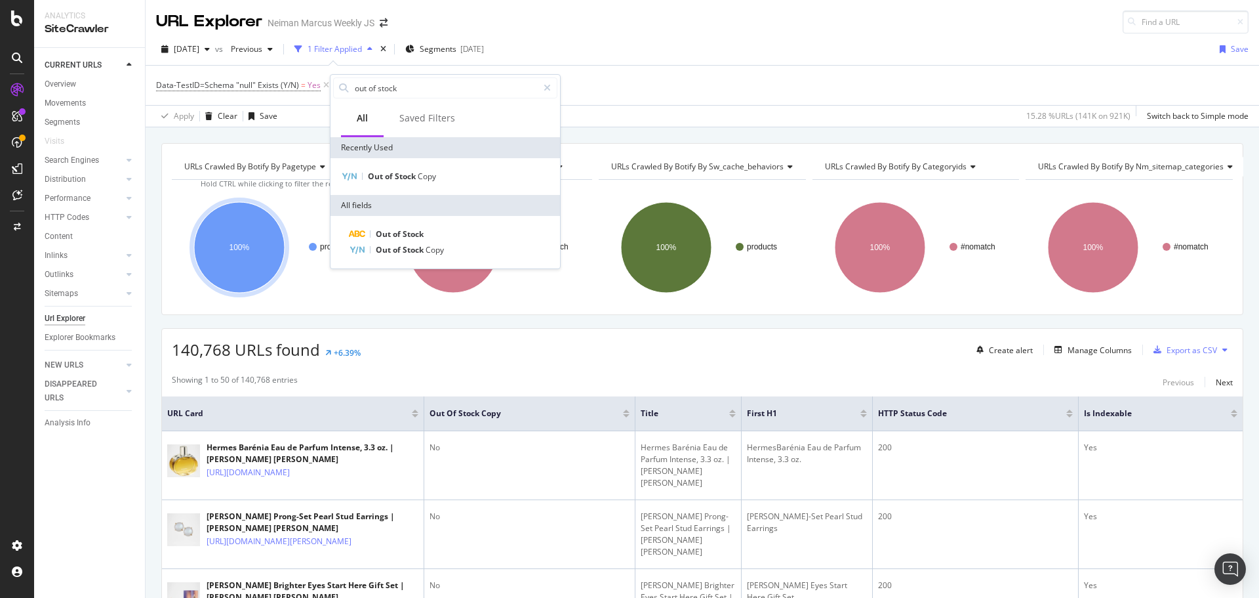
click at [663, 88] on div "Data-TestID=Schema "null" Exists (Y/N) = Yes Add Filter Add Filter Group" at bounding box center [702, 85] width 1093 height 39
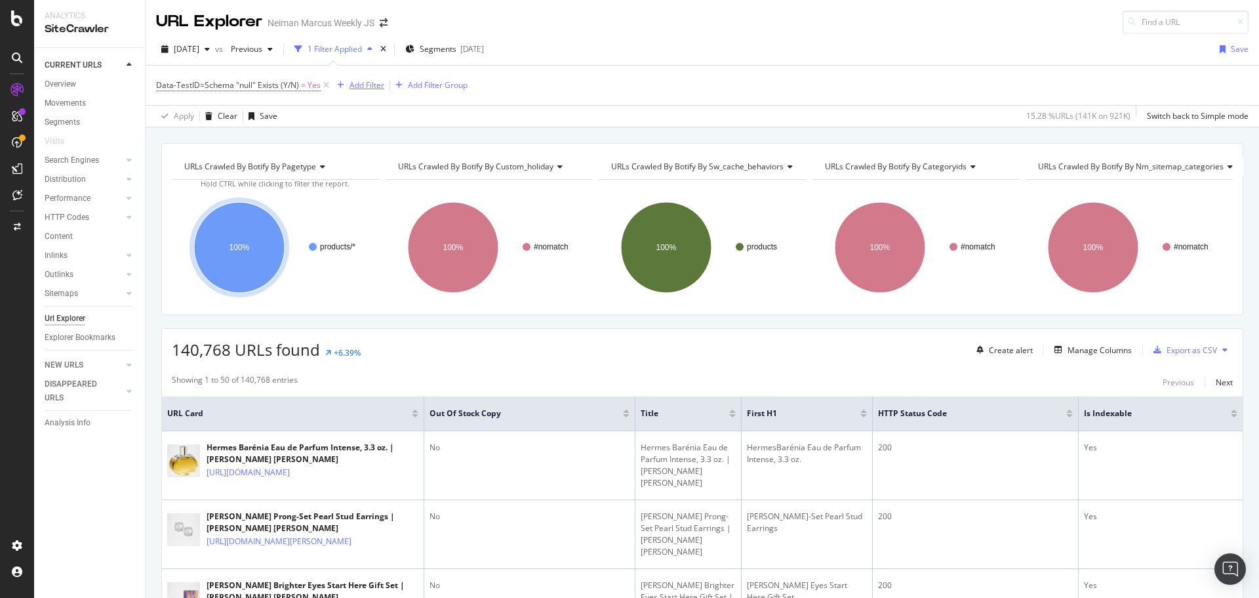
click at [373, 89] on div "Add Filter" at bounding box center [367, 84] width 35 height 11
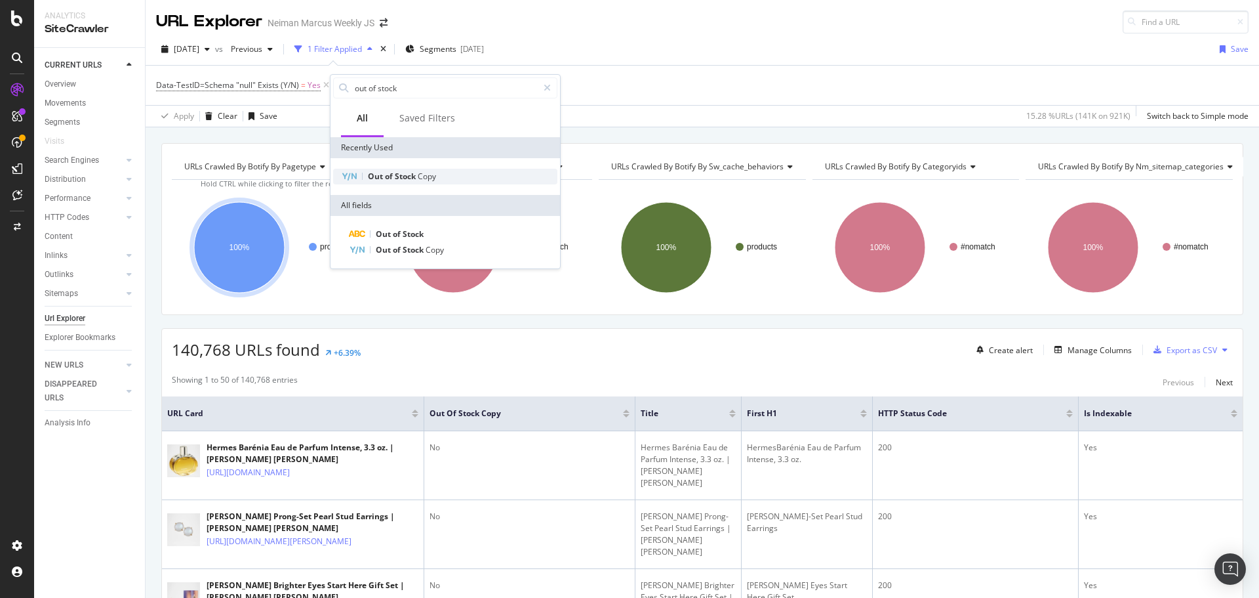
click at [402, 175] on span "Stock" at bounding box center [406, 176] width 23 height 11
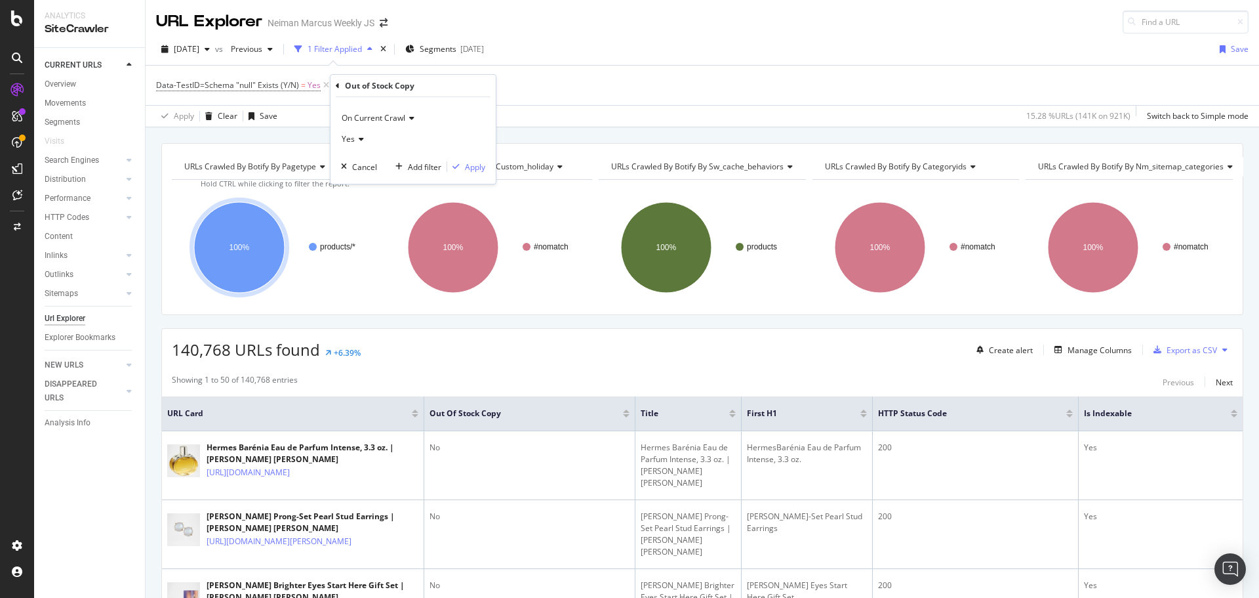
click at [362, 138] on icon at bounding box center [359, 139] width 9 height 8
click at [356, 184] on span "No" at bounding box center [353, 183] width 10 height 11
click at [471, 170] on div "Apply" at bounding box center [475, 166] width 20 height 11
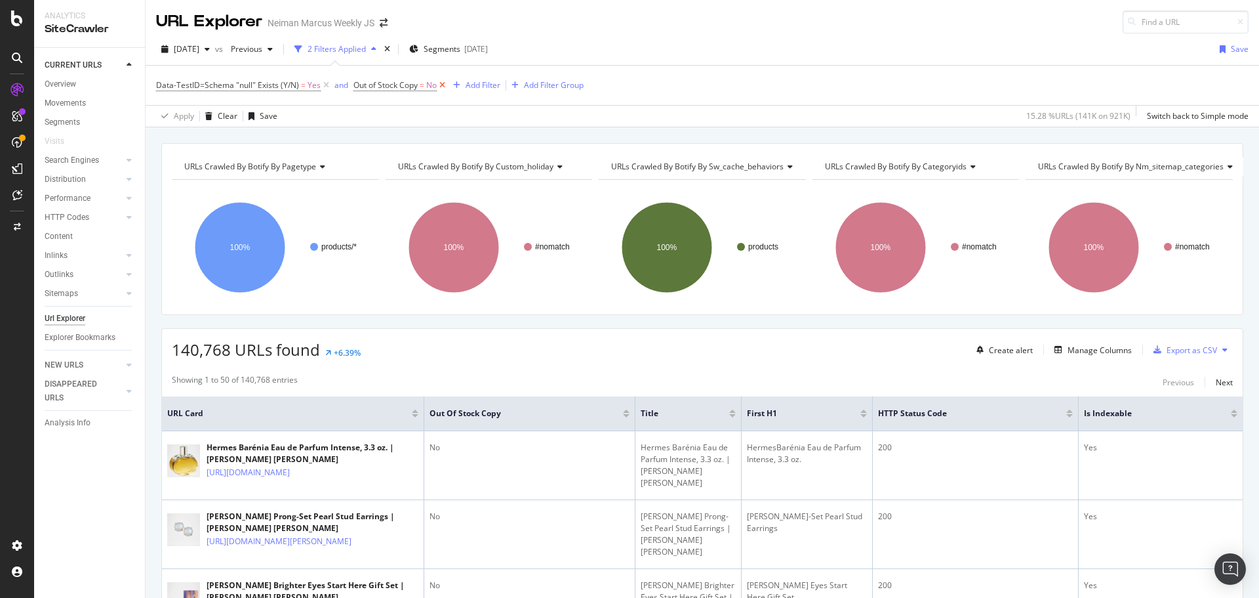
click at [441, 87] on icon at bounding box center [442, 85] width 11 height 13
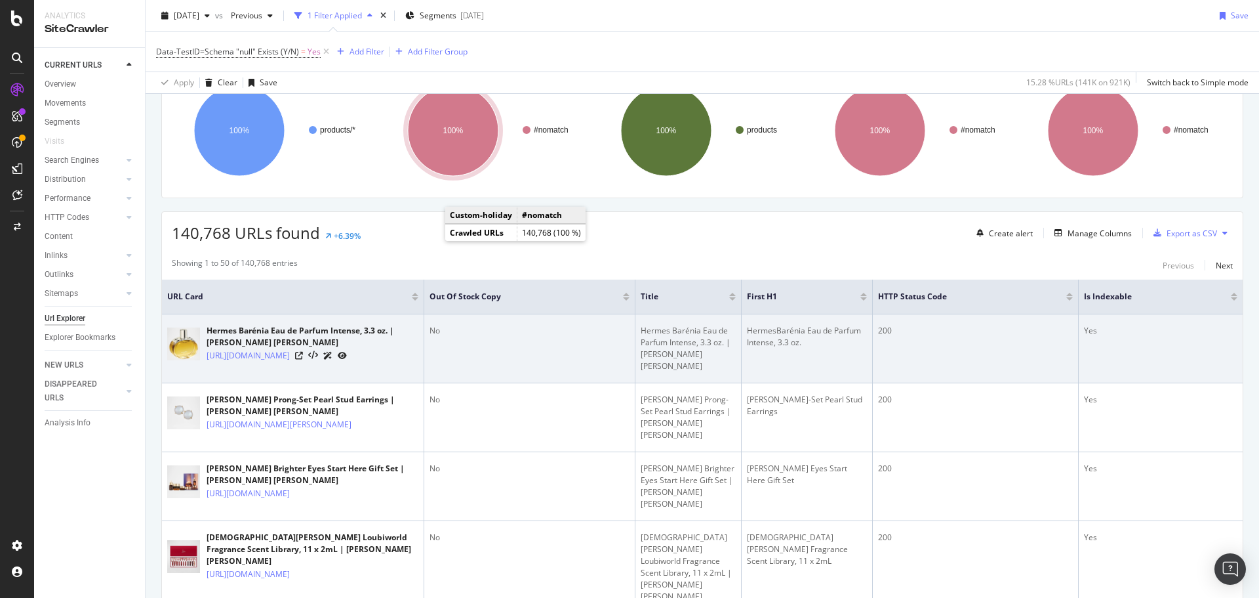
scroll to position [262, 0]
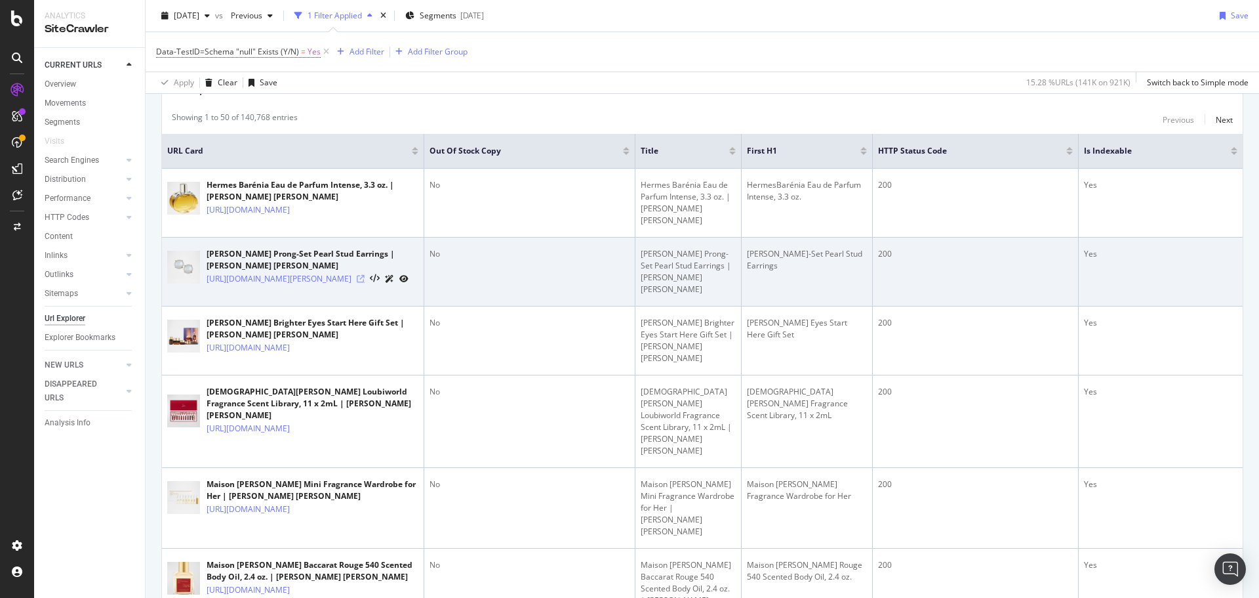
click at [365, 283] on icon at bounding box center [361, 279] width 8 height 8
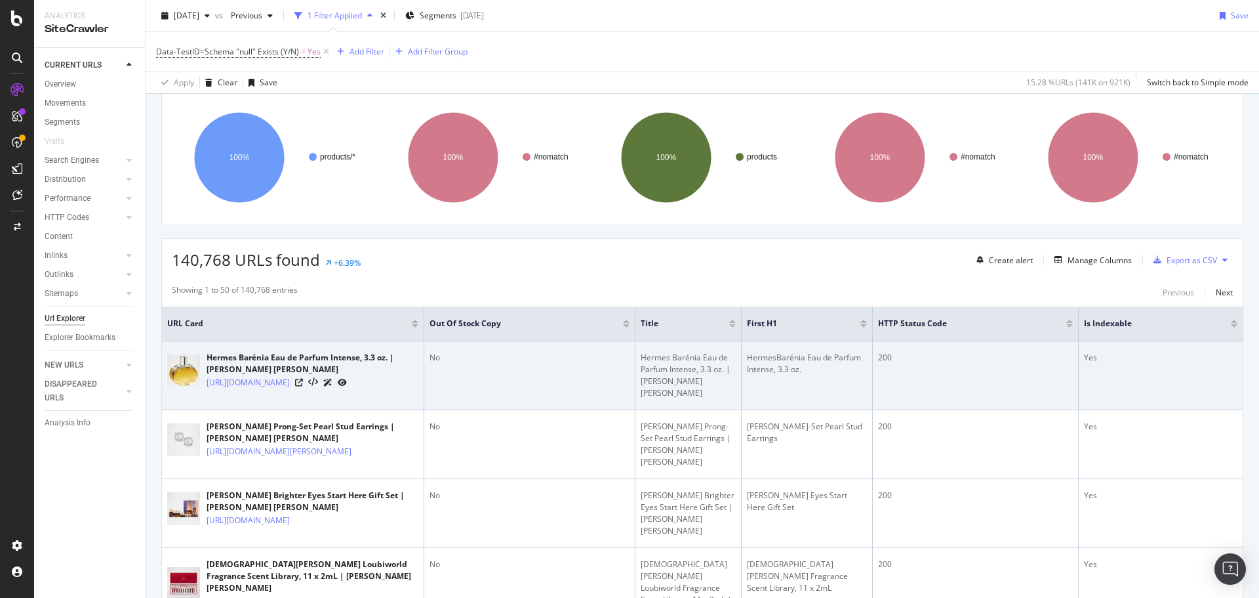
scroll to position [197, 0]
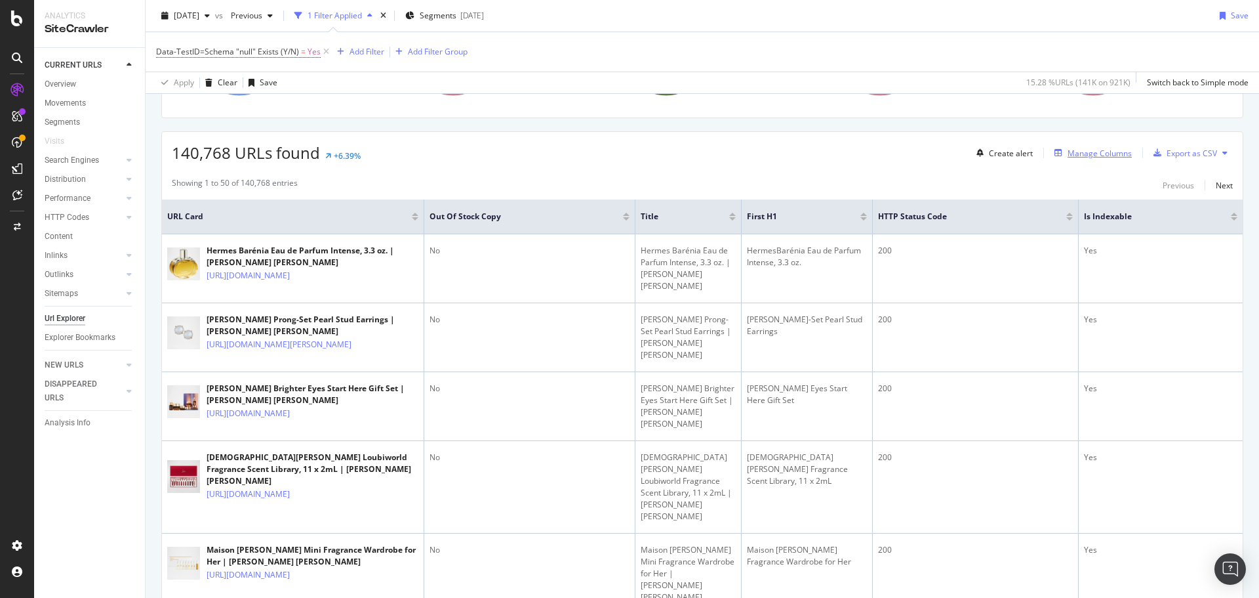
click at [1090, 149] on div "Manage Columns" at bounding box center [1100, 153] width 64 height 11
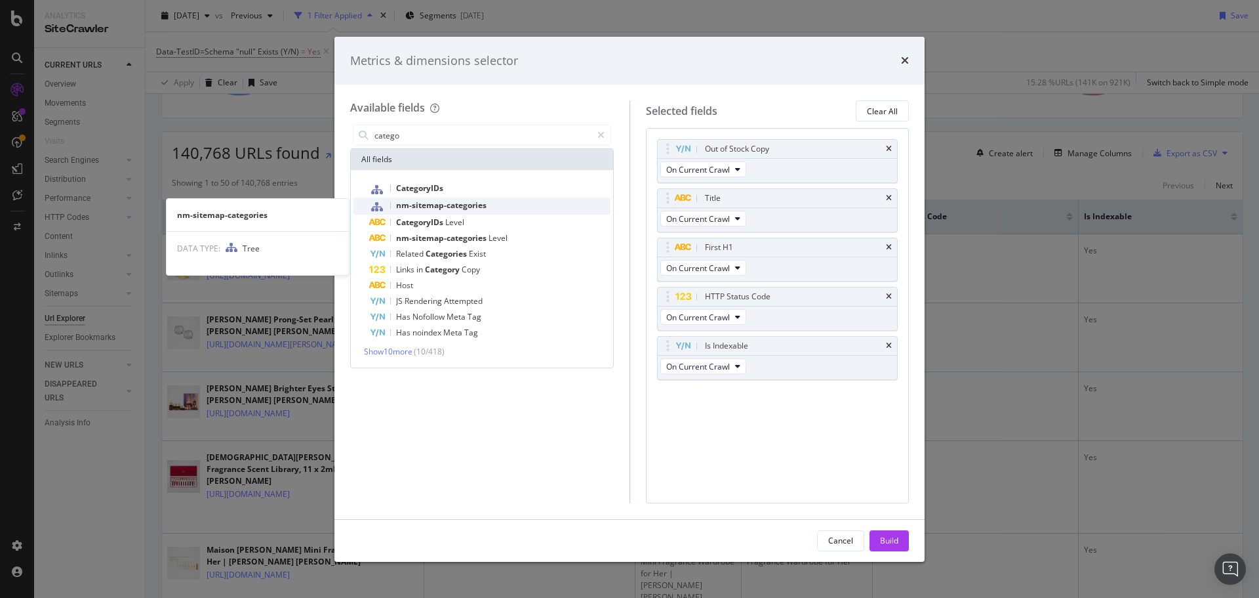
type input "catego"
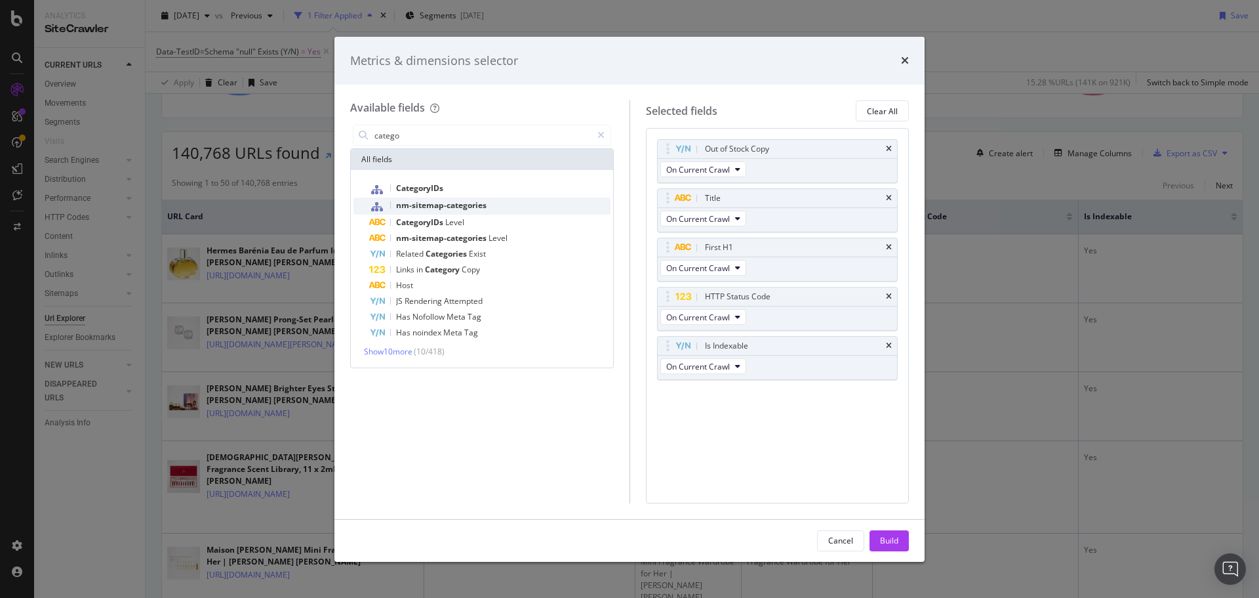
click at [428, 204] on span "nm-sitemap-categories" at bounding box center [441, 204] width 91 height 11
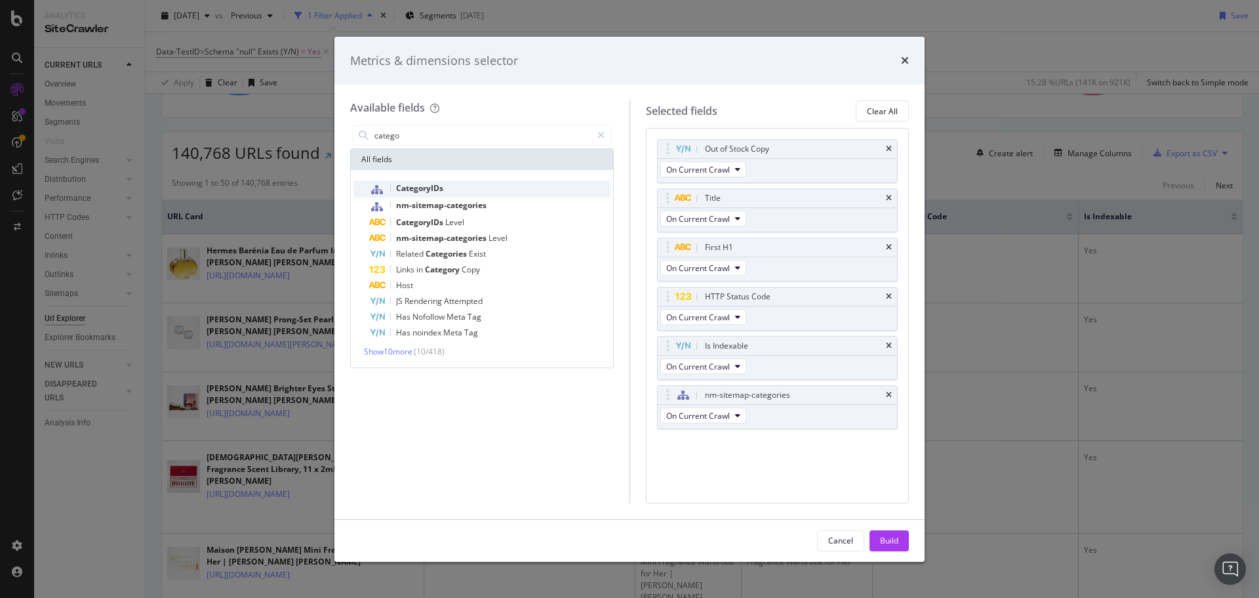
click at [430, 195] on div "CategoryIDs" at bounding box center [489, 188] width 241 height 17
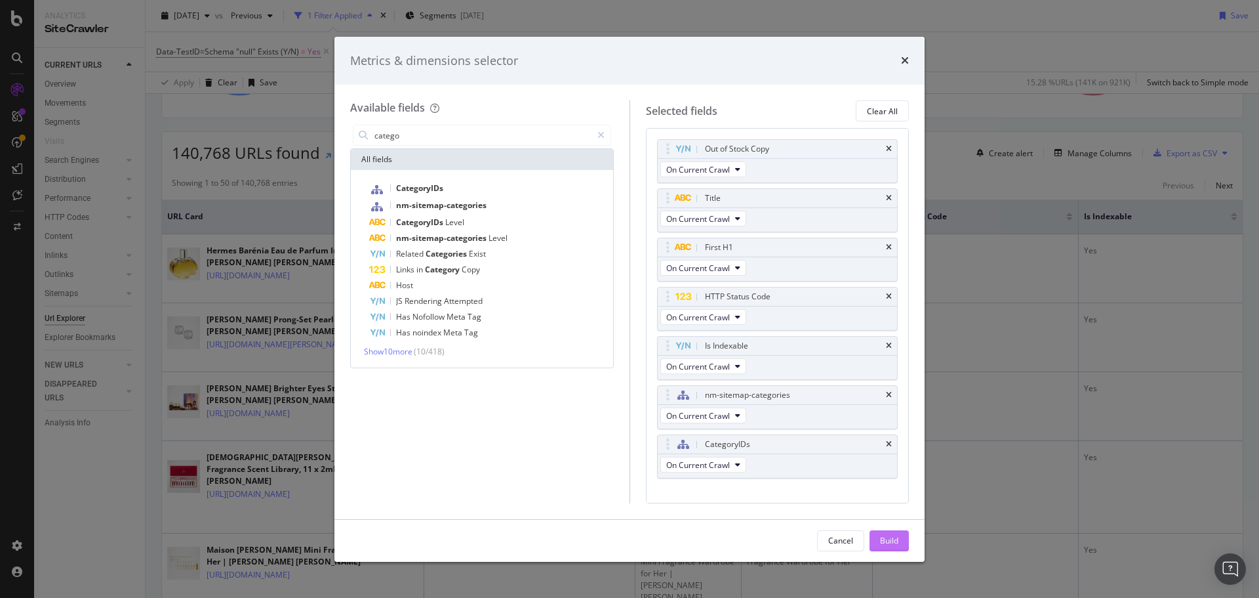
click at [893, 537] on div "Build" at bounding box center [889, 540] width 18 height 11
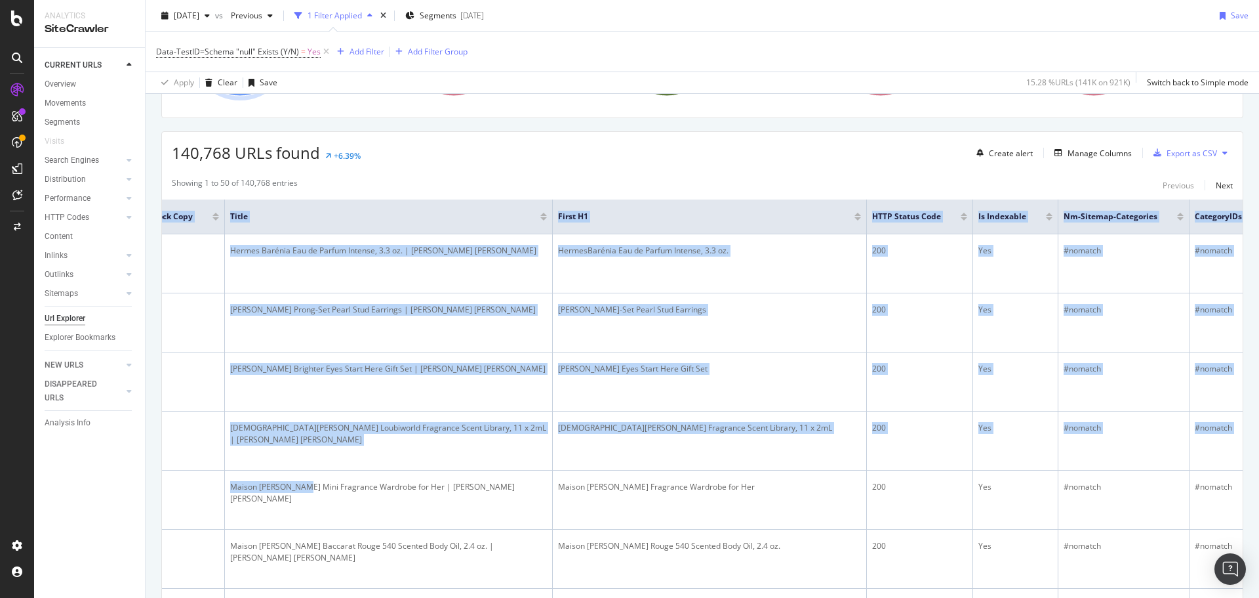
scroll to position [0, 427]
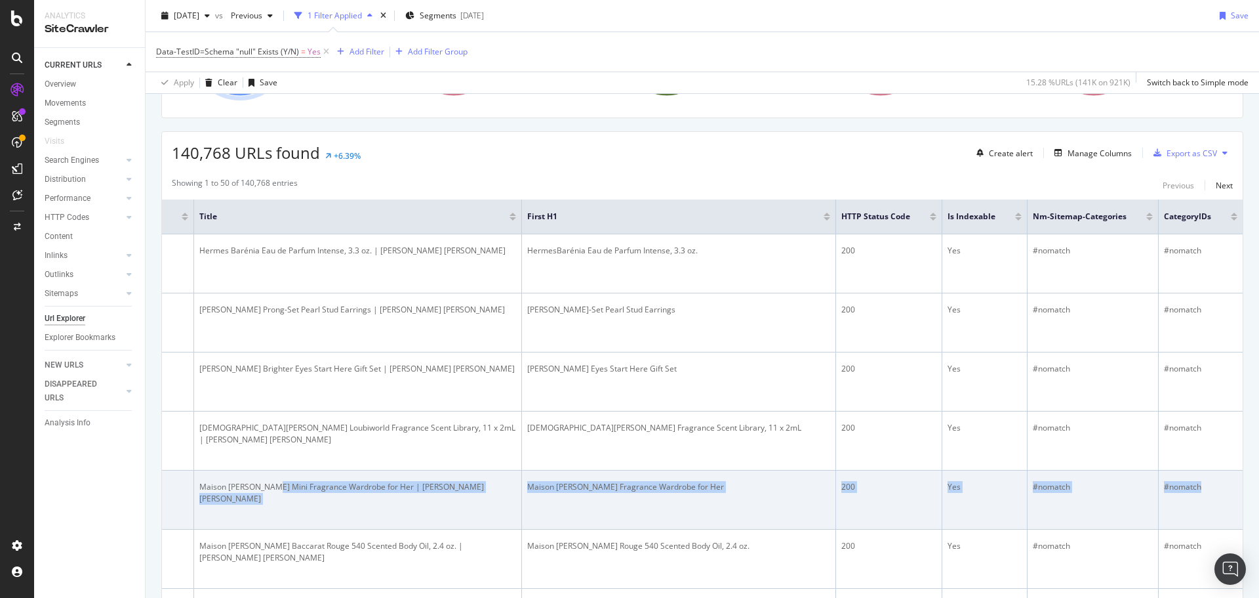
drag, startPoint x: 699, startPoint y: 546, endPoint x: 1201, endPoint y: 536, distance: 502.6
click at [1202, 529] on tr "Maison Francis Kurkdjian Mini Fragrance Wardrobe for Her | Neiman Marcus https:…" at bounding box center [500, 499] width 1486 height 59
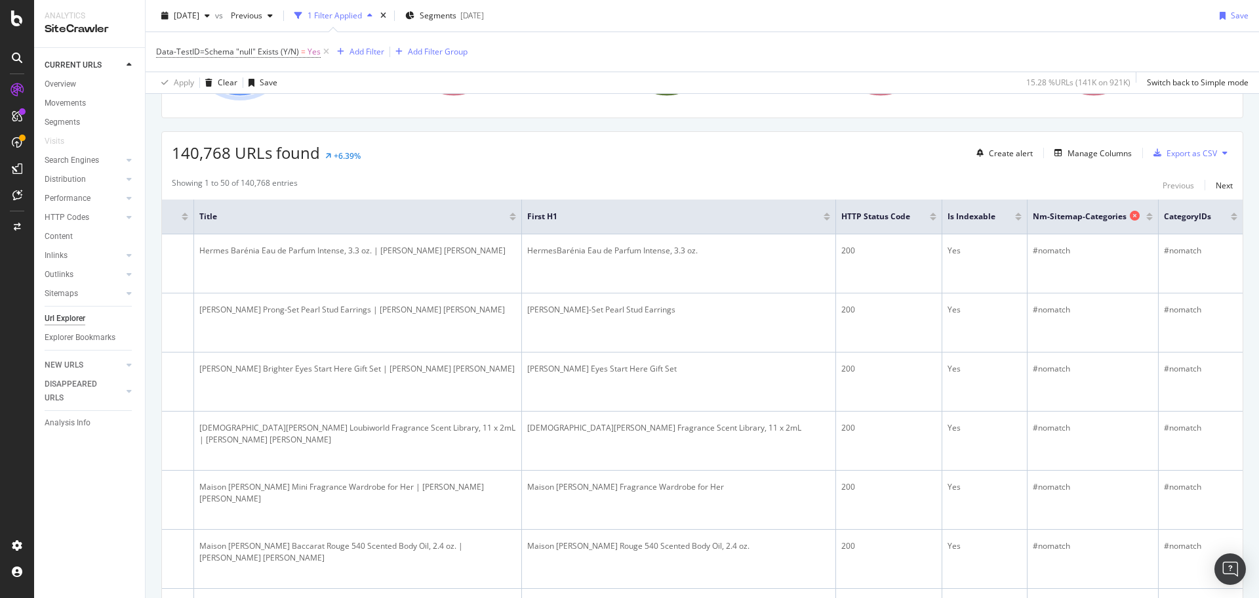
click at [1119, 214] on div "nm-sitemap-categories" at bounding box center [1089, 216] width 113 height 13
click at [1130, 214] on icon at bounding box center [1135, 216] width 10 height 10
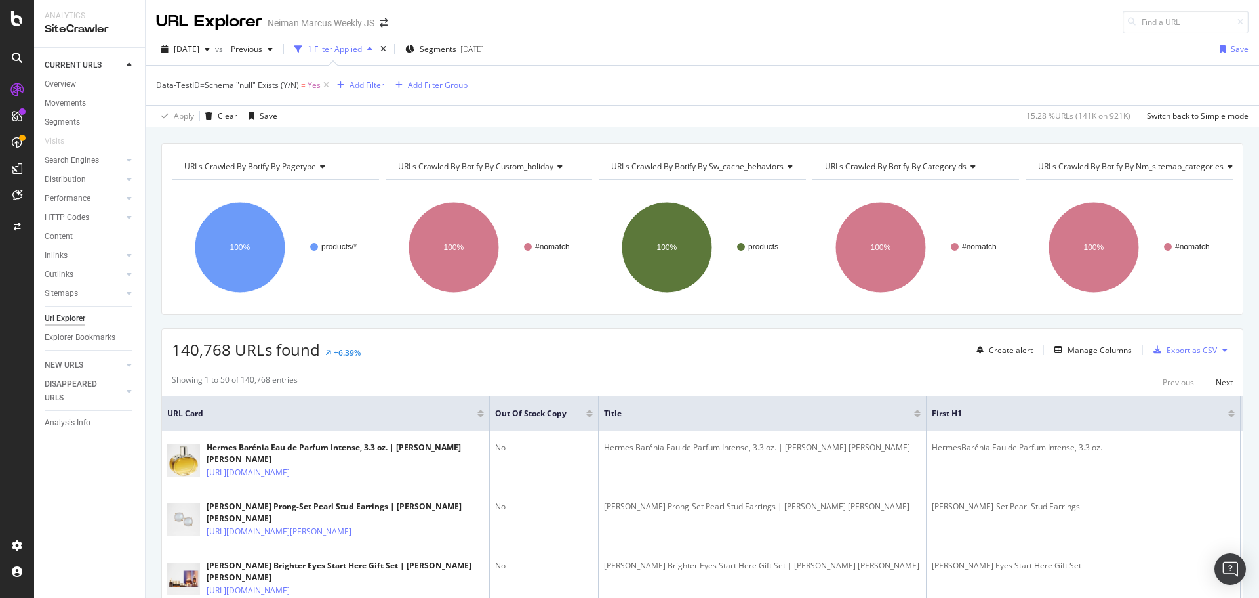
click at [1179, 354] on div "Export as CSV" at bounding box center [1192, 349] width 51 height 11
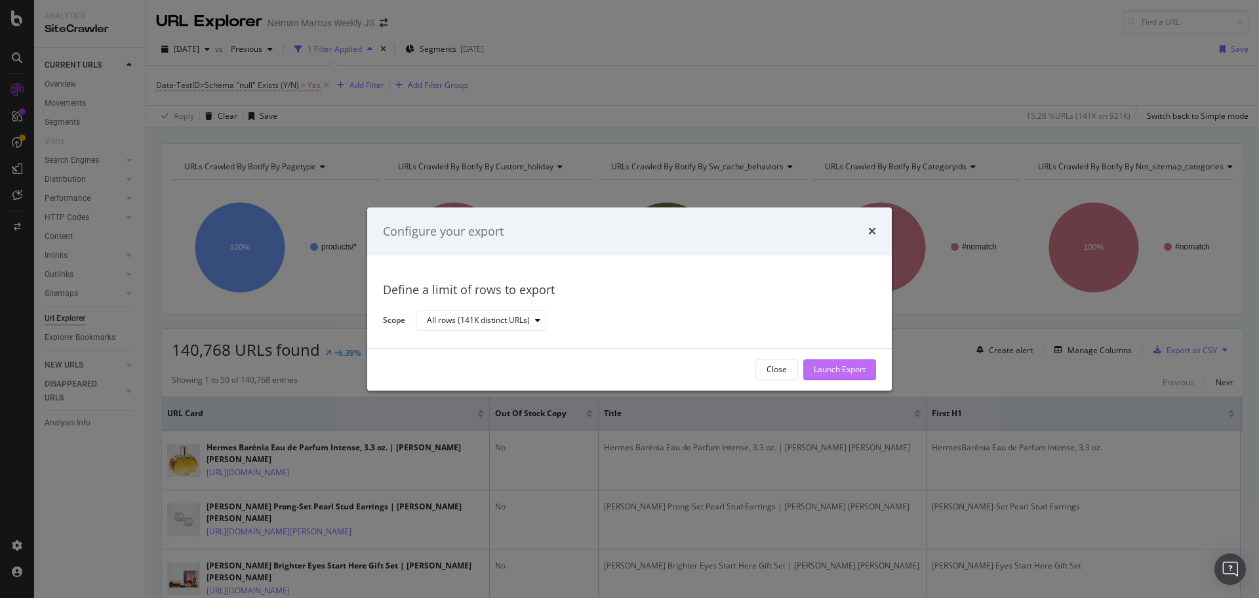
click at [825, 368] on div "Launch Export" at bounding box center [840, 369] width 52 height 11
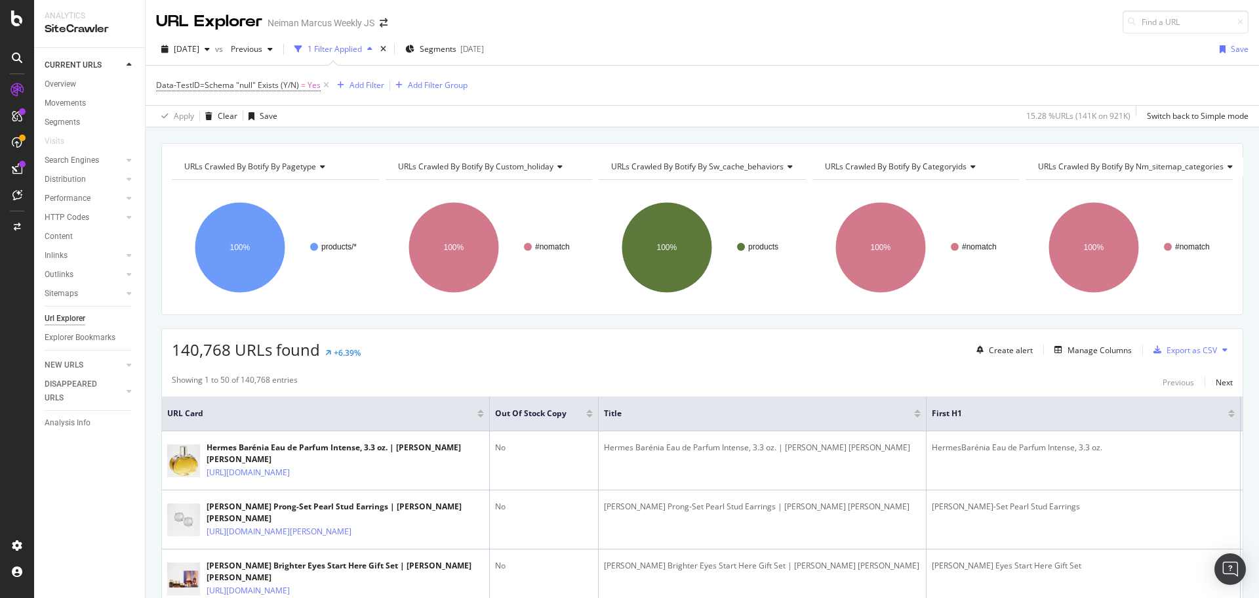
click at [118, 485] on div "CURRENT URLS Overview Movements Segments Visits Search Engines Top Charts Segme…" at bounding box center [89, 323] width 111 height 550
